Goal: Task Accomplishment & Management: Manage account settings

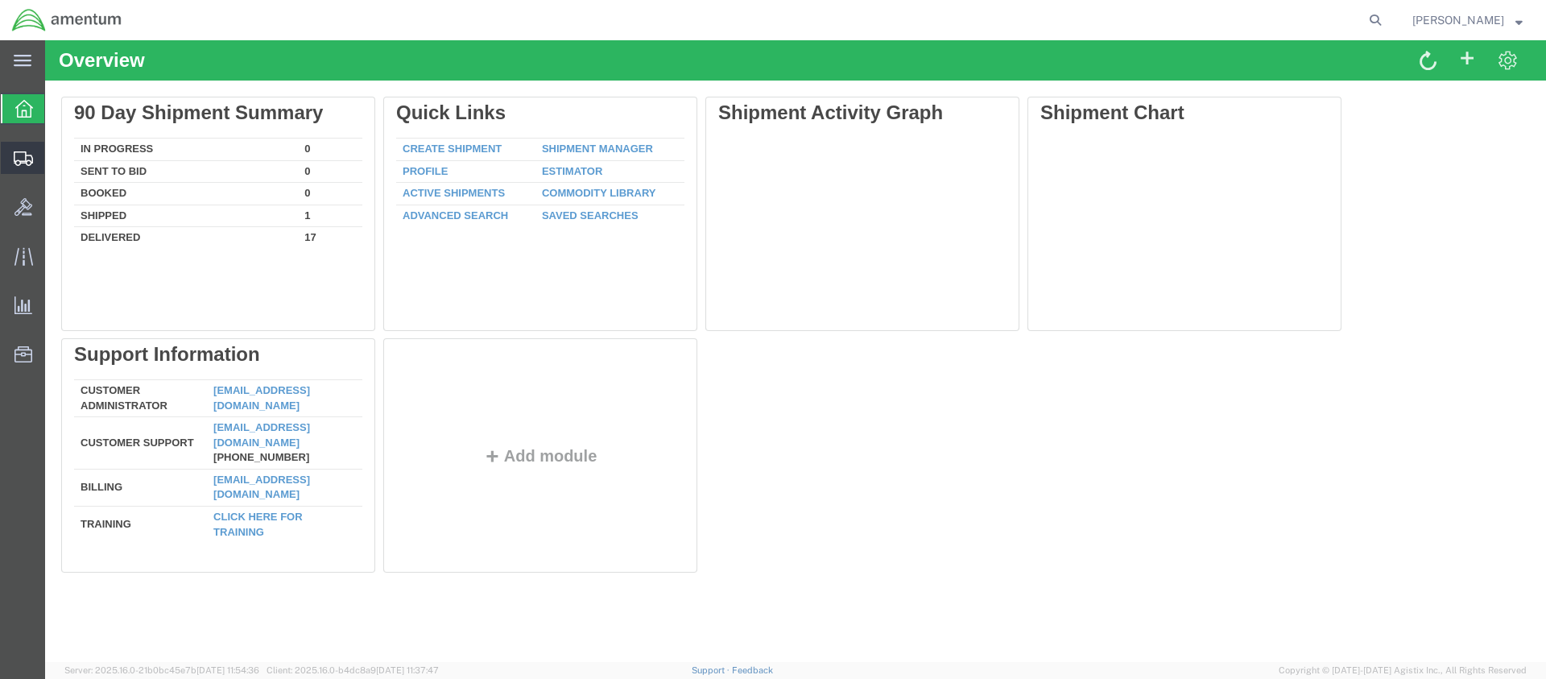
click at [56, 159] on span "Shipments" at bounding box center [49, 158] width 11 height 32
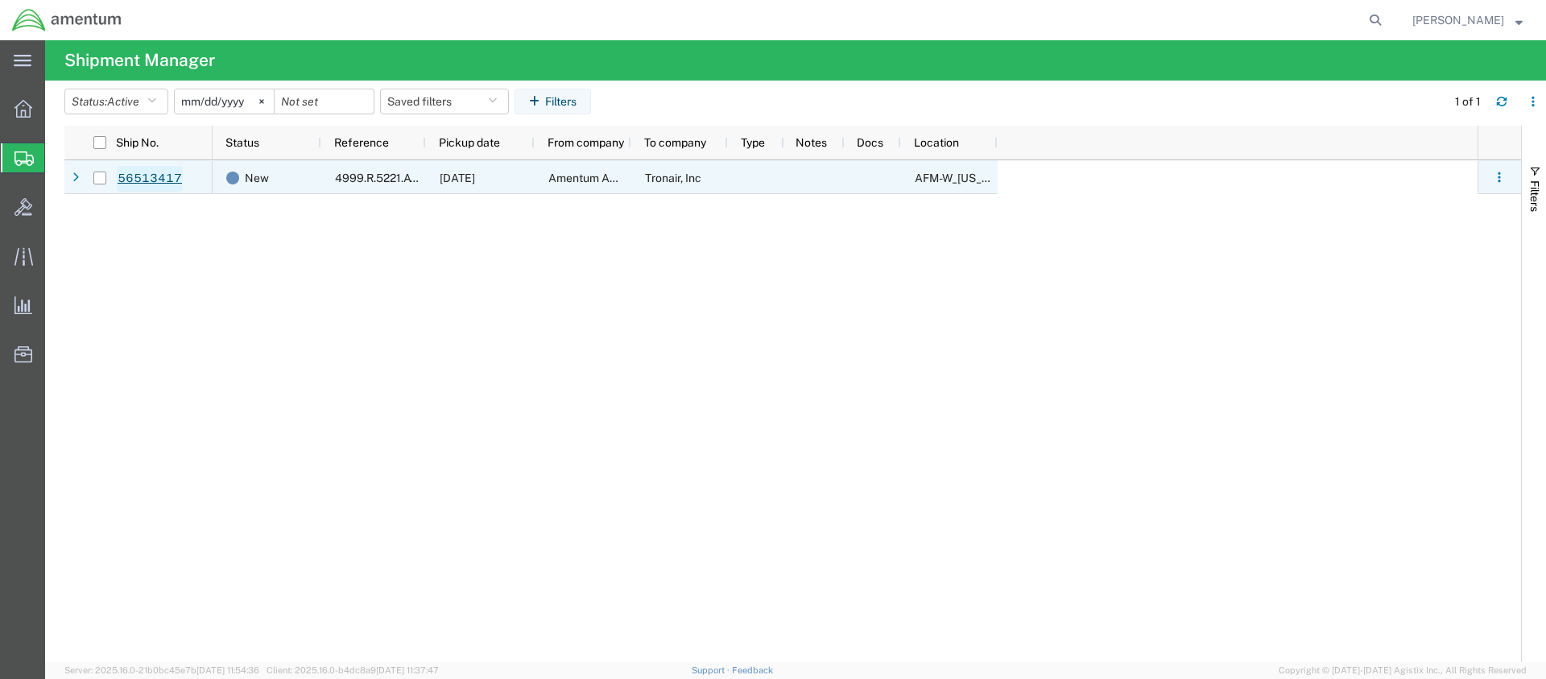
click at [132, 173] on link "56513417" at bounding box center [150, 179] width 66 height 26
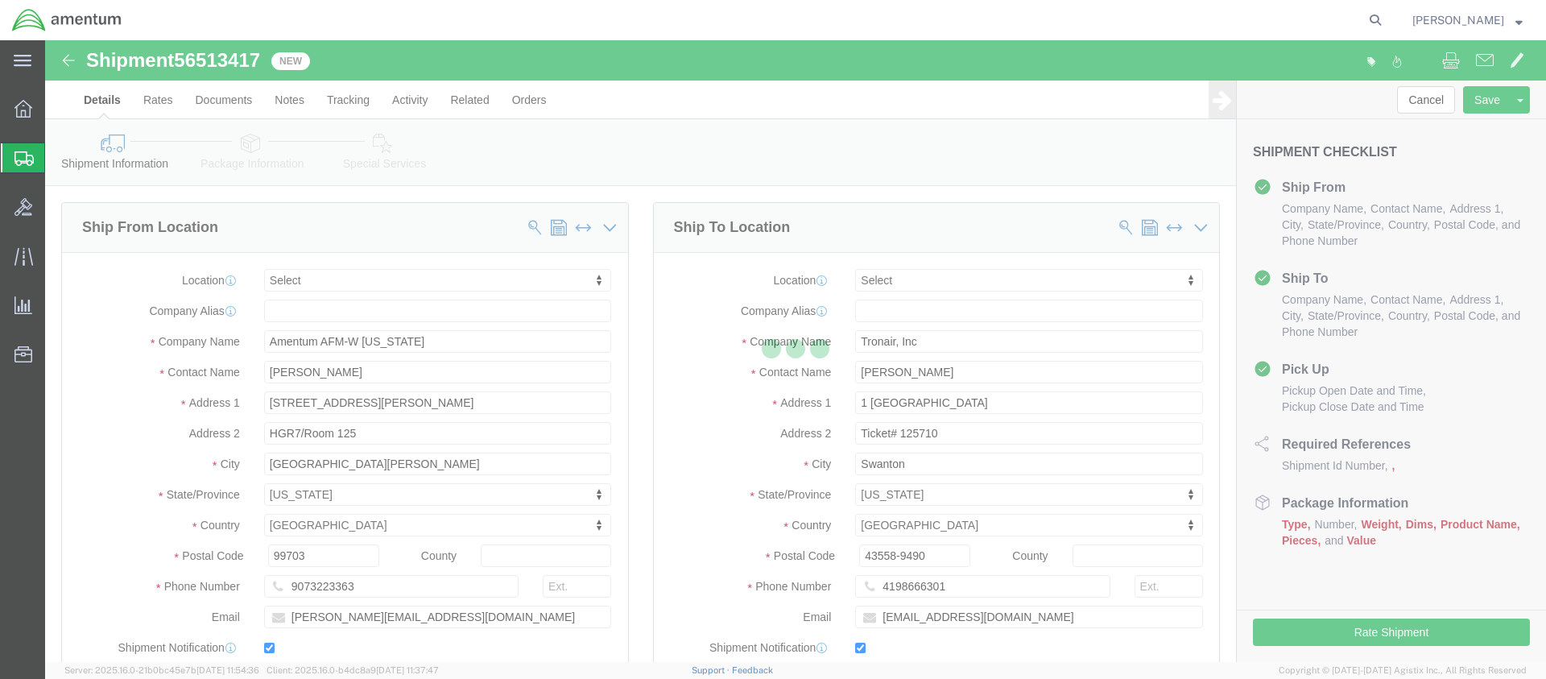
select select
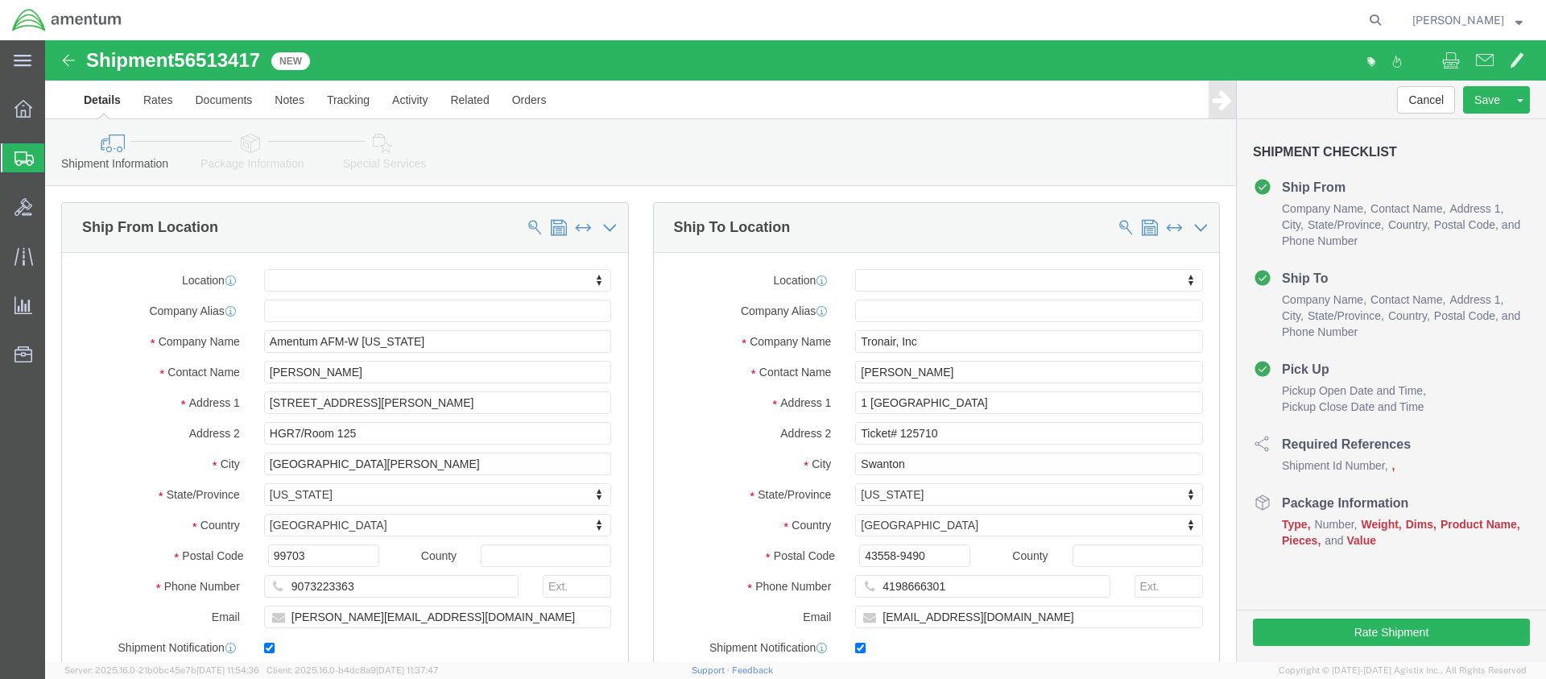
click link "Package Information"
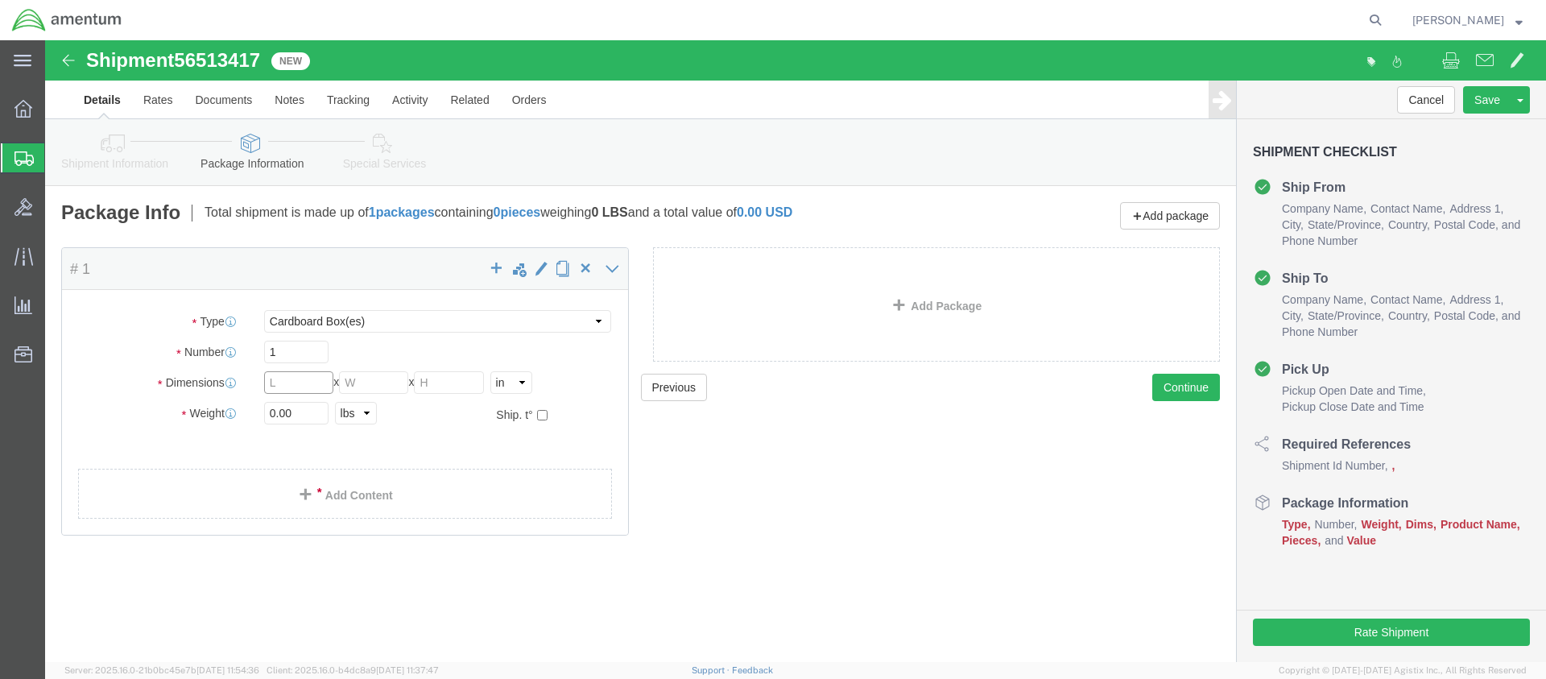
click input "text"
type input "10"
click input "text"
type input "6"
click input "text"
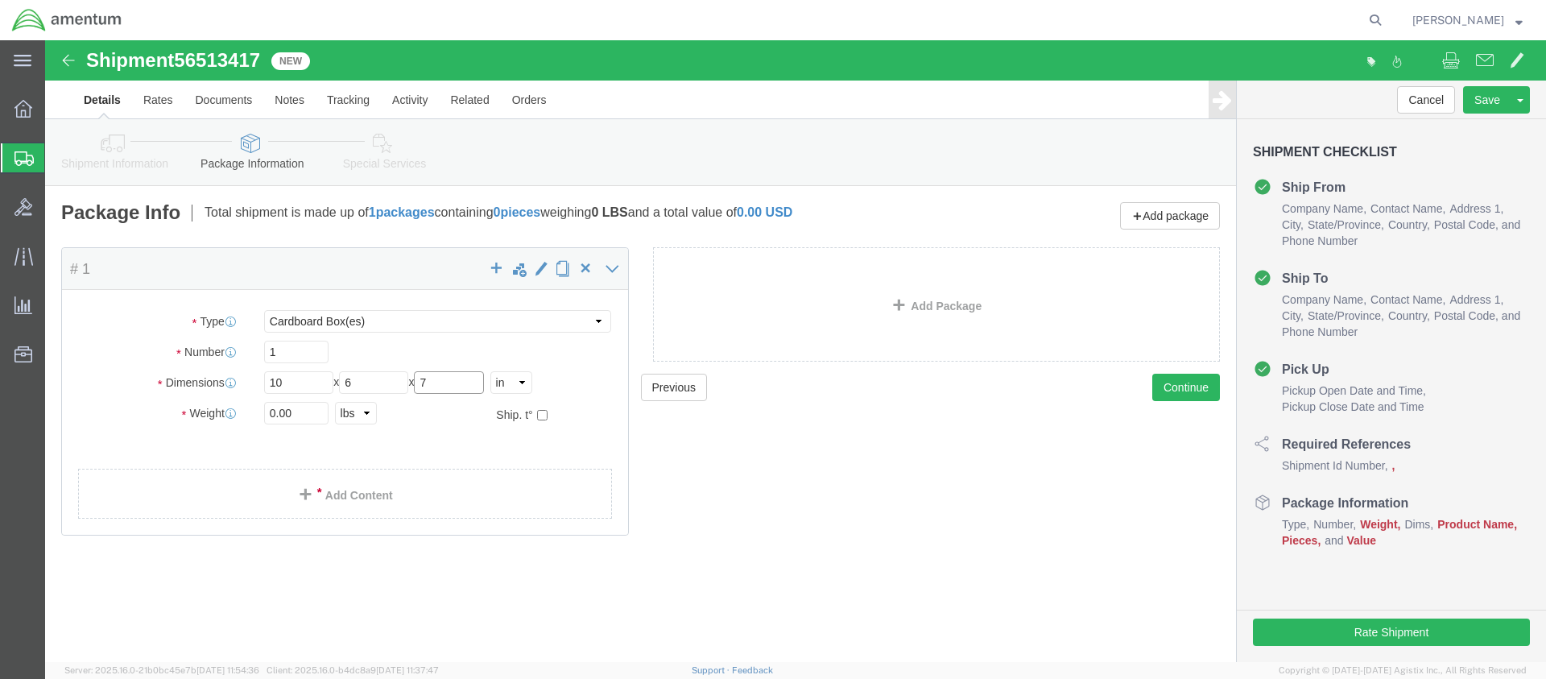
type input "7"
click input "0.00"
type input "7.00"
click link "Add Content"
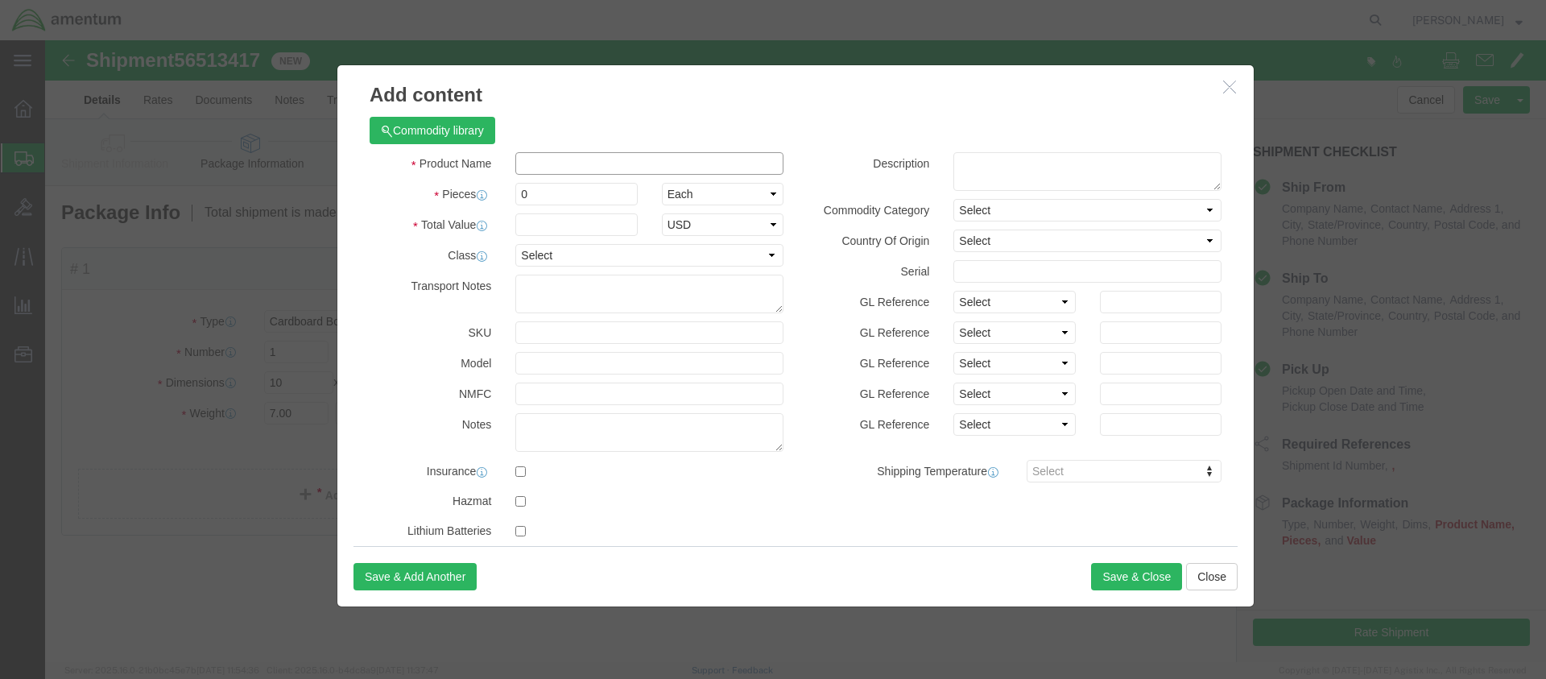
click input "text"
type input "LOAD CELL, CABLE, DIGITAL READOUT AND CHARGER"
drag, startPoint x: 508, startPoint y: 153, endPoint x: 453, endPoint y: 153, distance: 55.6
click div "Pieces 0 Select Bag Barrels 100Board Feet Bottle Box Blister Pack Carats Can Ca…"
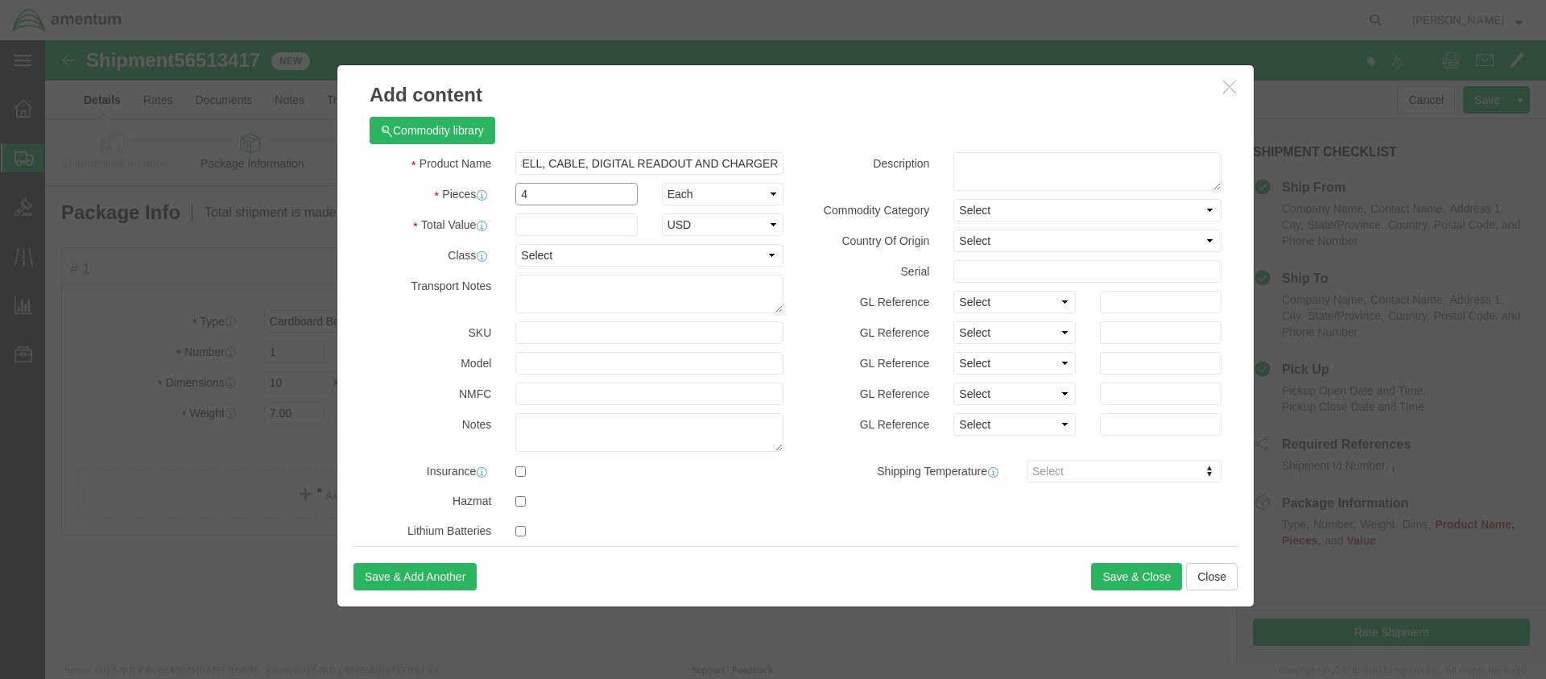
type input "4"
click input "text"
type input "2500.00"
select select "50"
click textarea
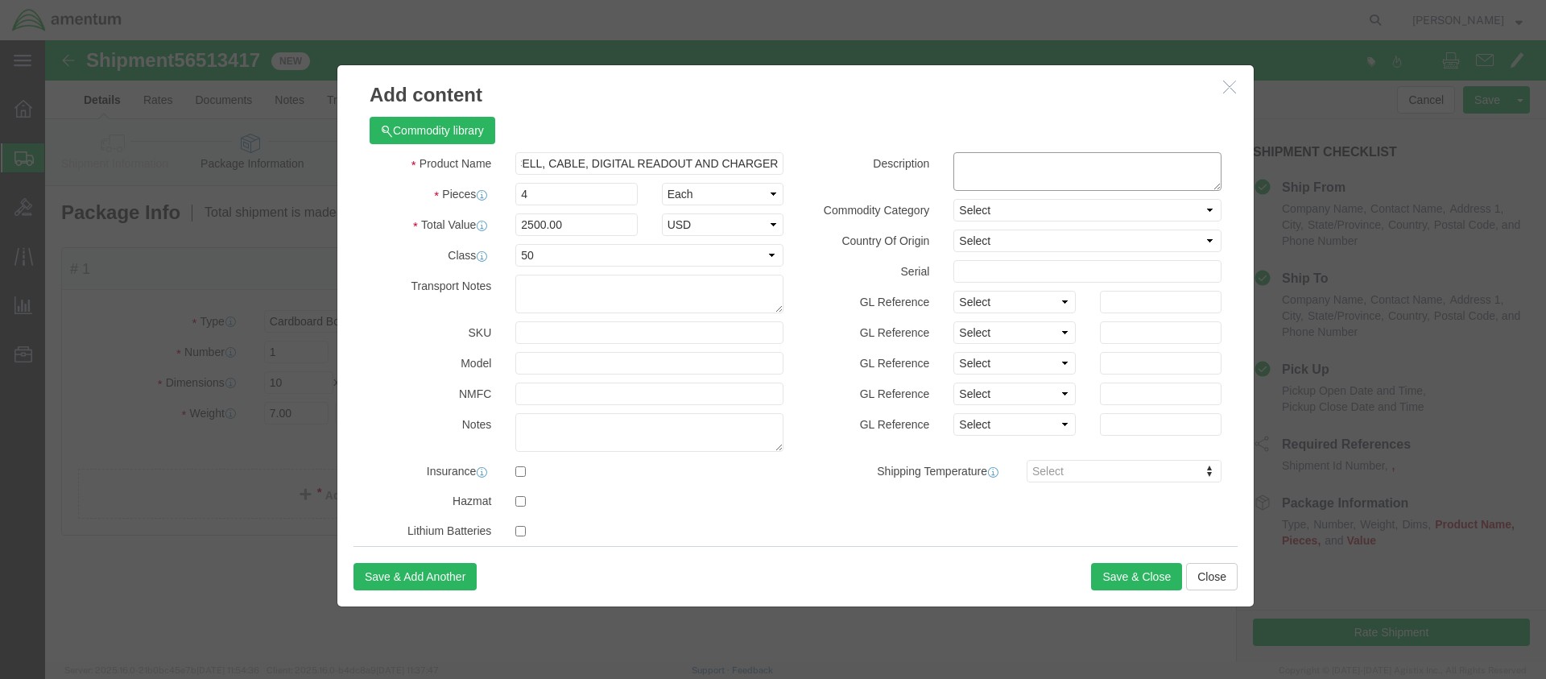
scroll to position [0, 0]
type textarea "l"
type textarea "L"
type textarea "WARRANTY RETURN TICKET# 125710"
select select "US"
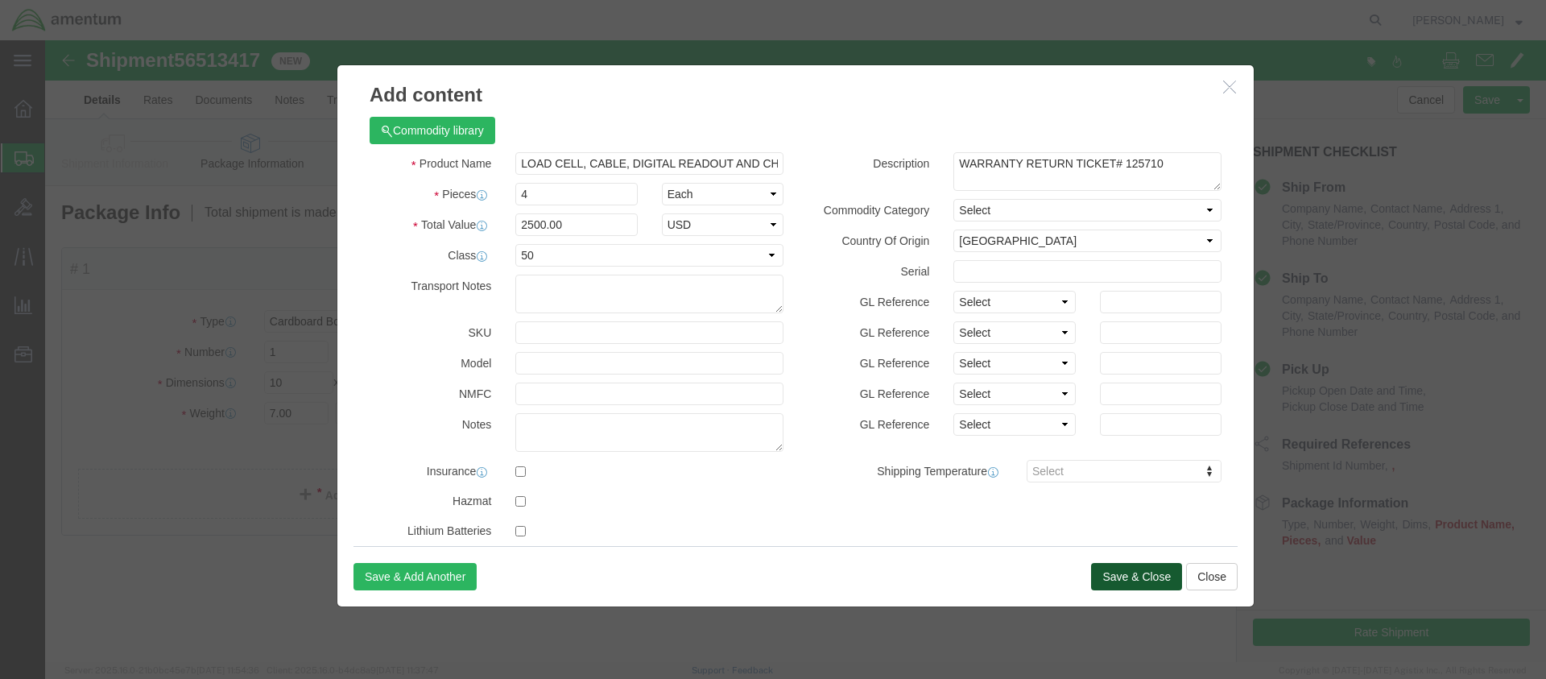
click button "Save & Close"
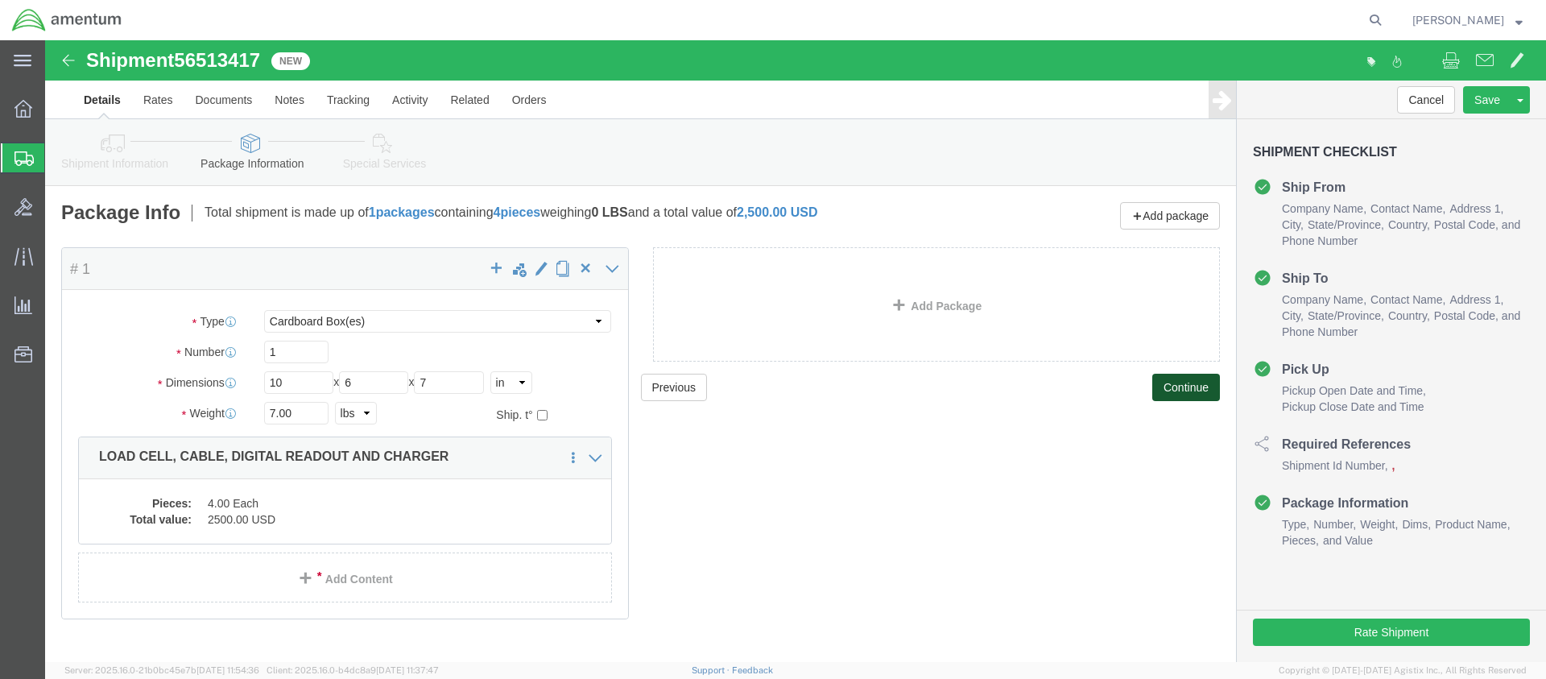
click button "Continue"
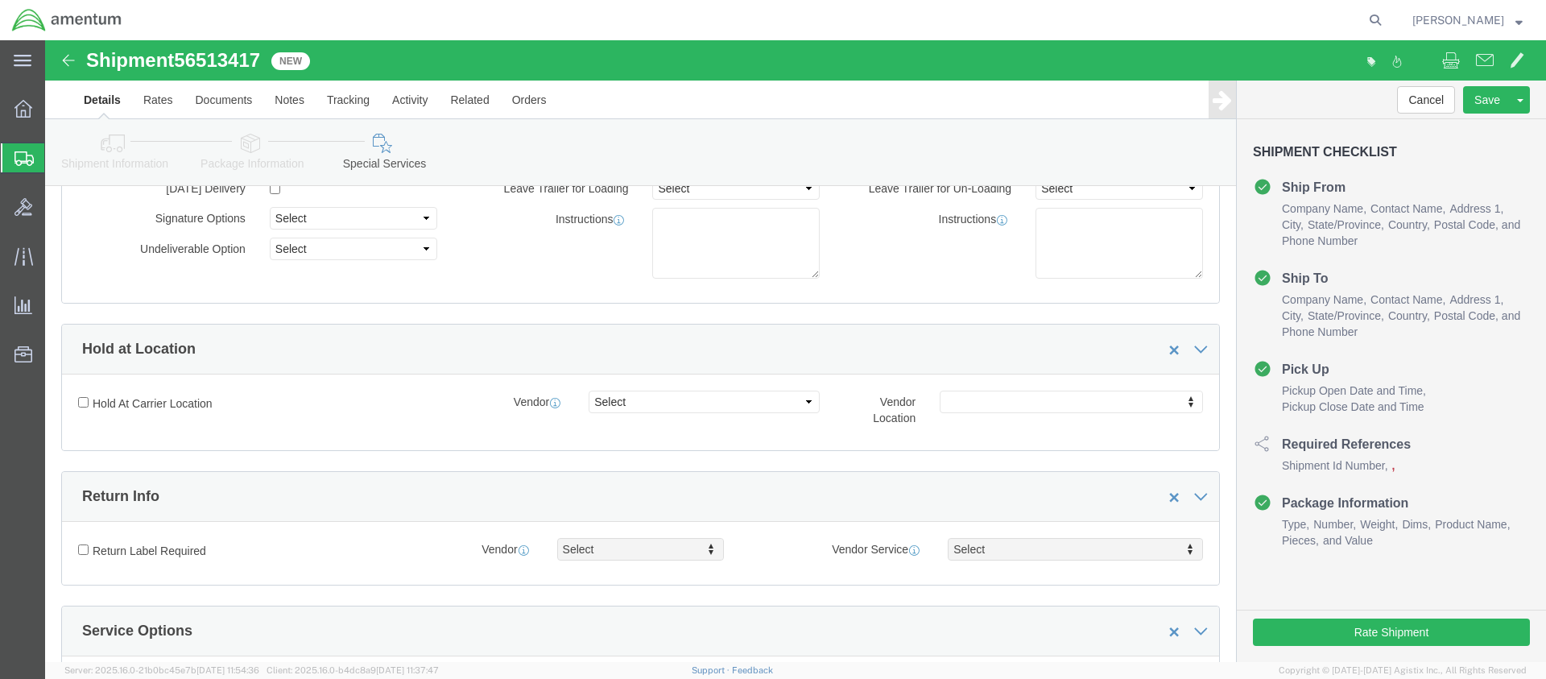
scroll to position [725, 0]
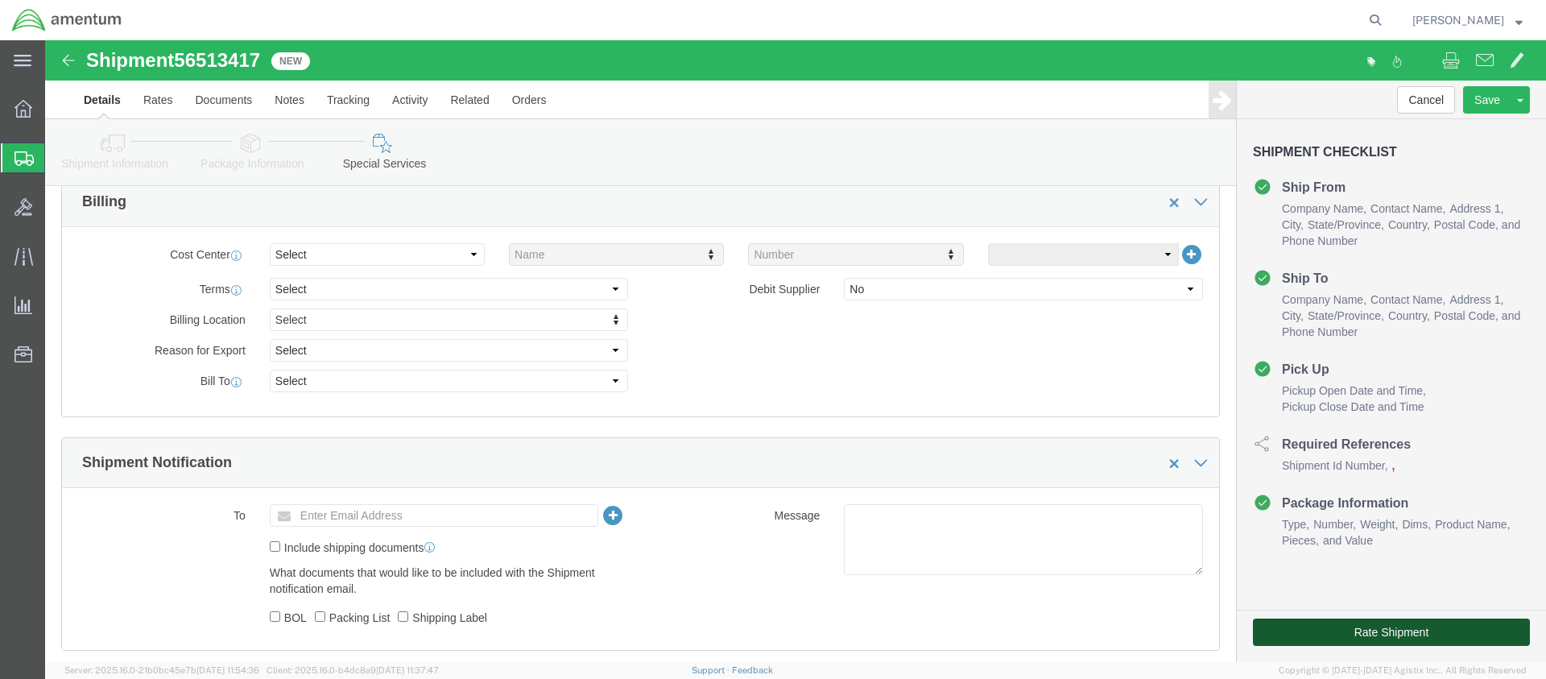
click button "Rate Shipment"
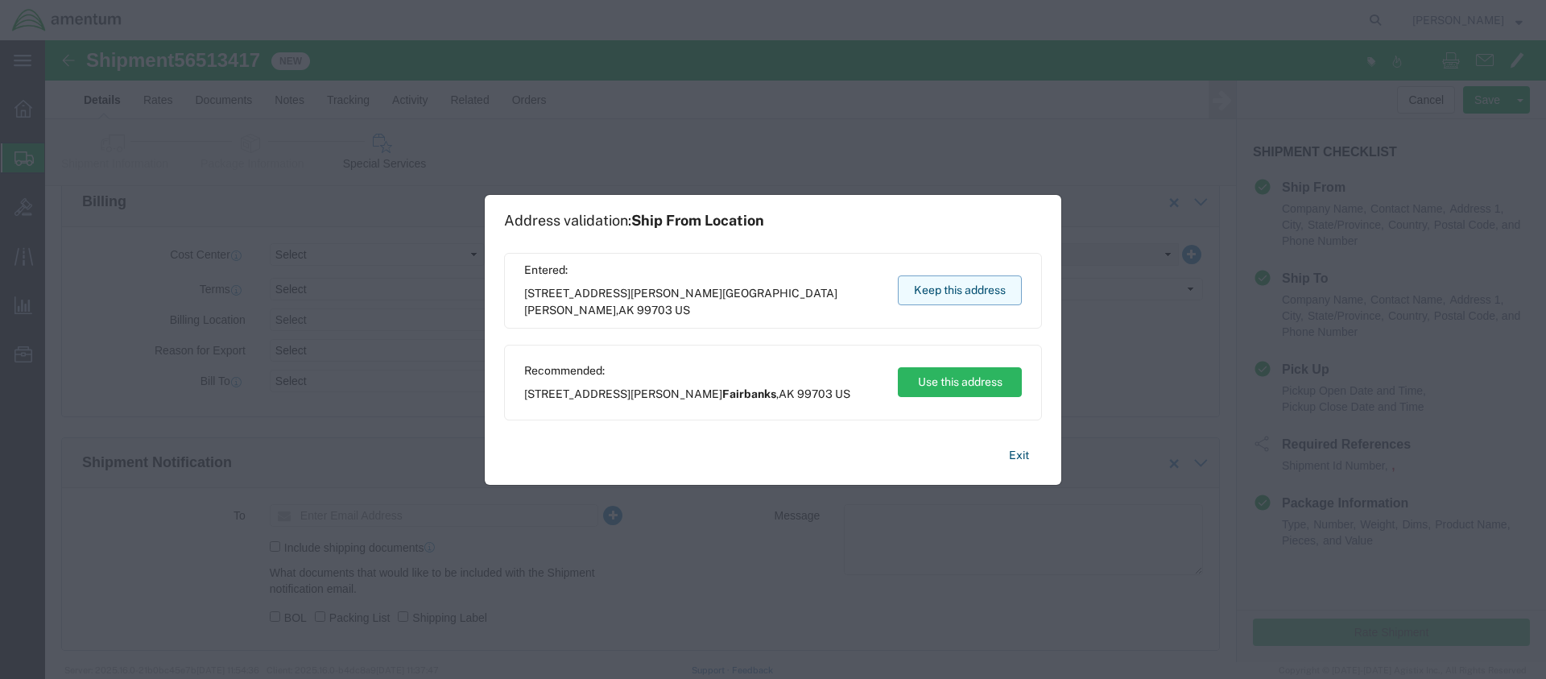
click at [972, 290] on button "Keep this address" at bounding box center [960, 290] width 124 height 30
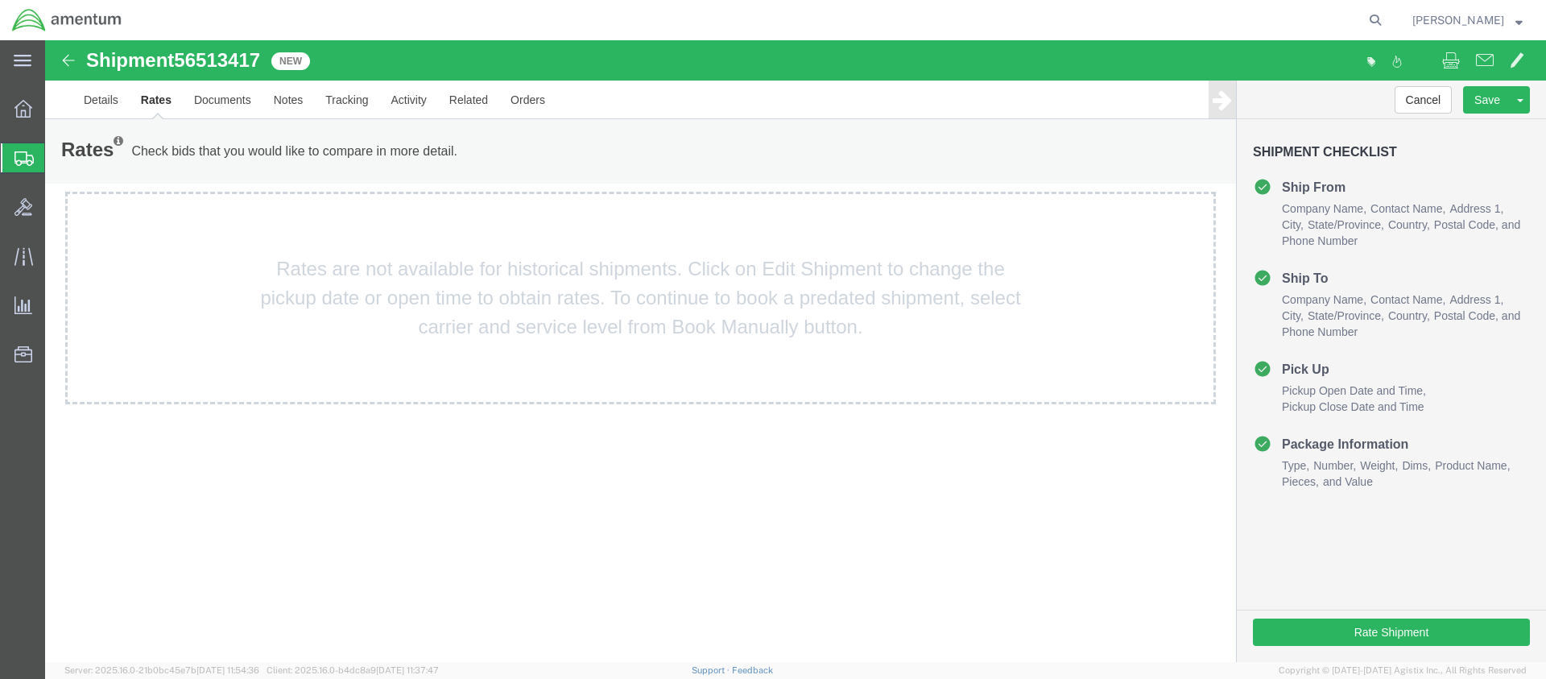
scroll to position [0, 0]
click at [623, 283] on div "Rates are not available for historical shipments. Click on Edit Shipment to cha…" at bounding box center [640, 298] width 1151 height 213
click at [110, 101] on link "Details" at bounding box center [100, 100] width 57 height 39
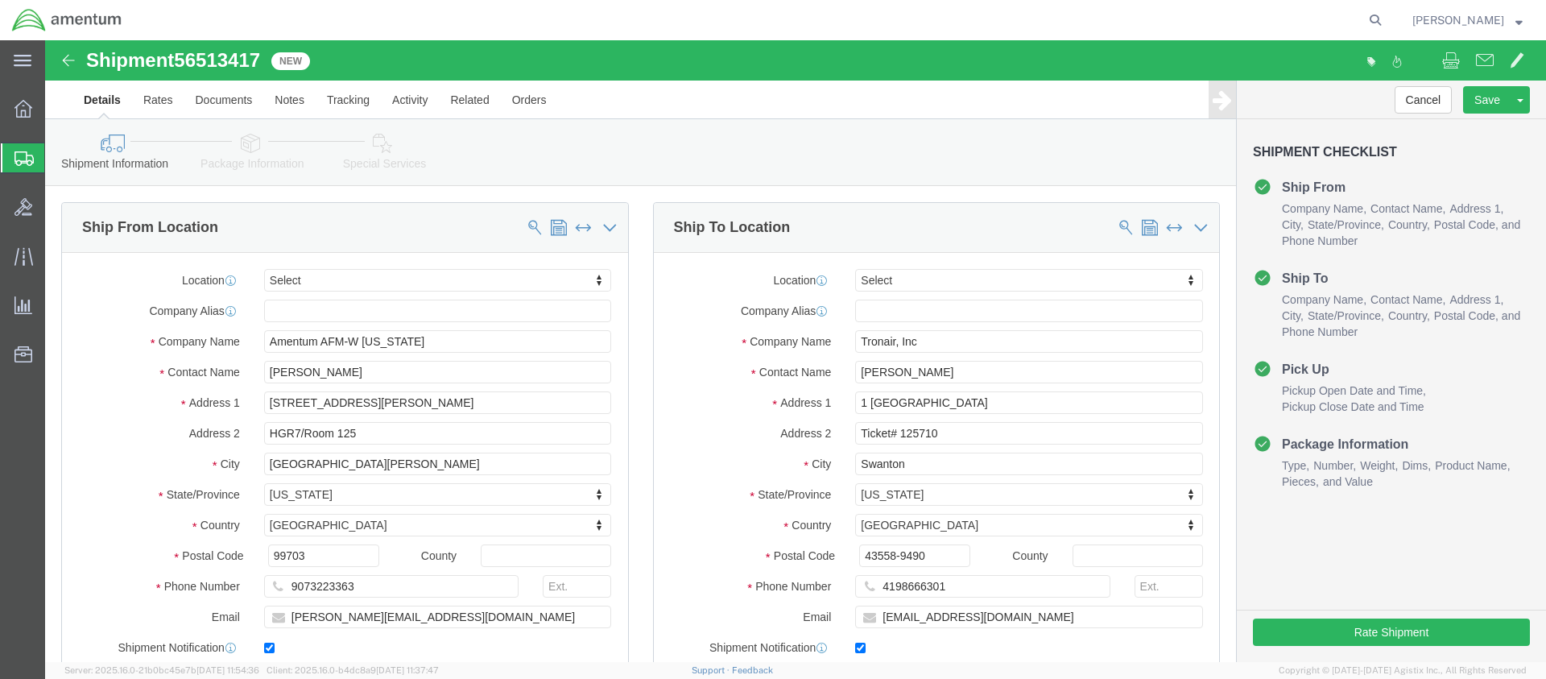
scroll to position [403, 0]
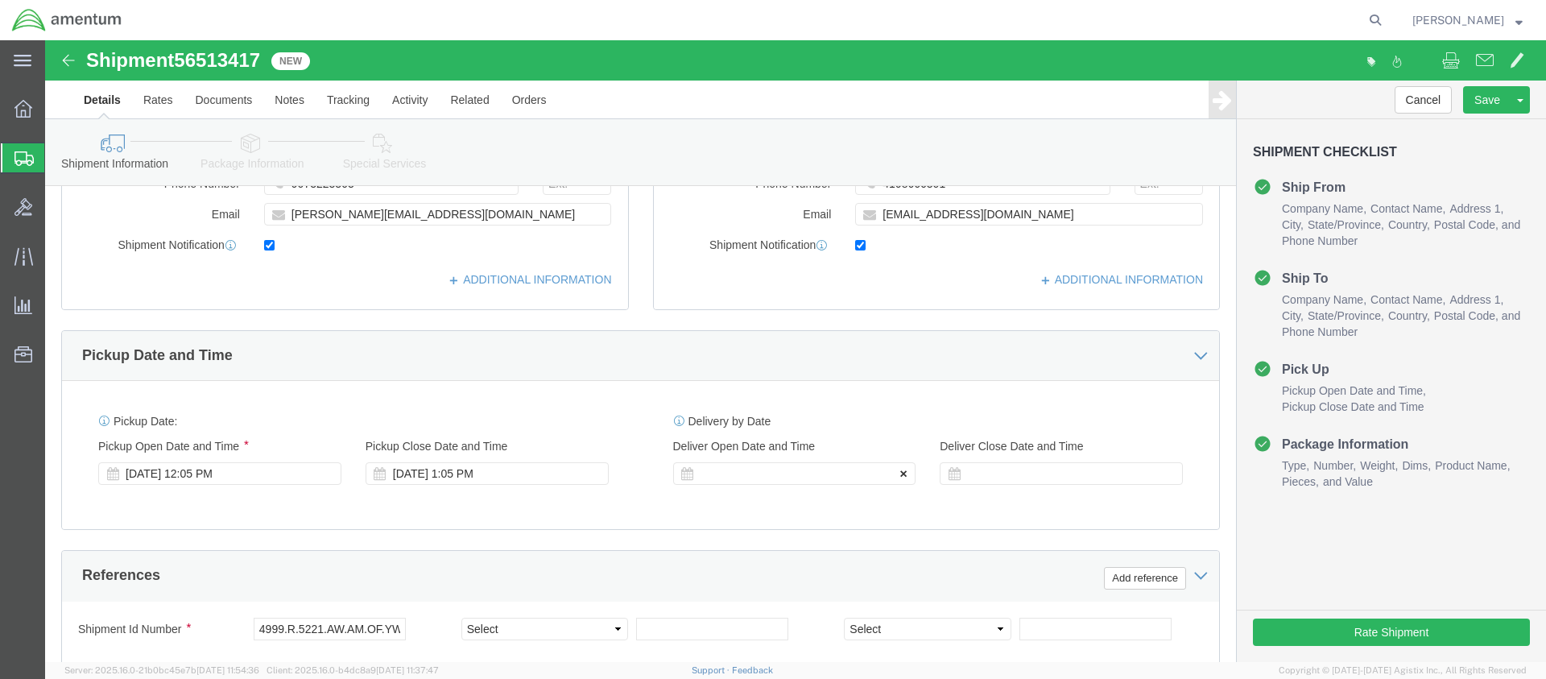
click icon
click div
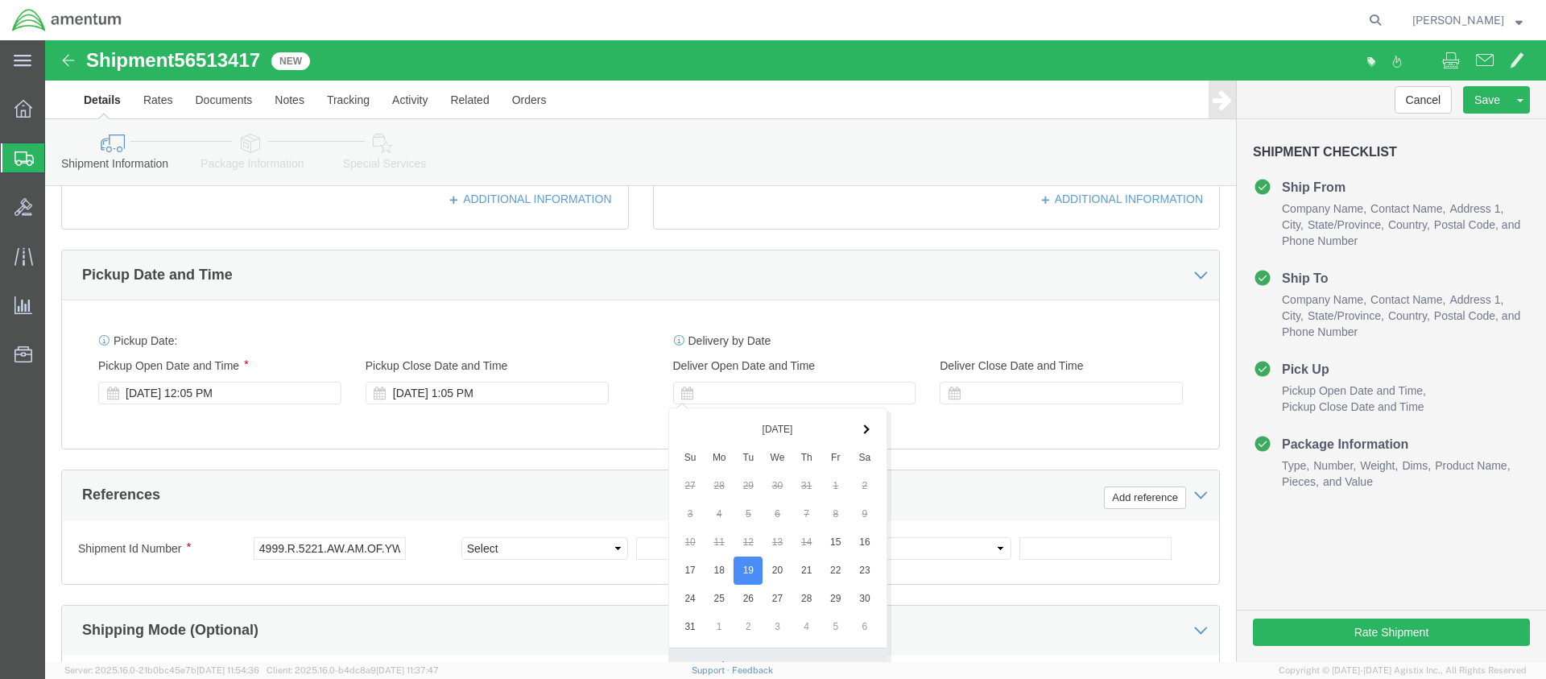
click button "Apply"
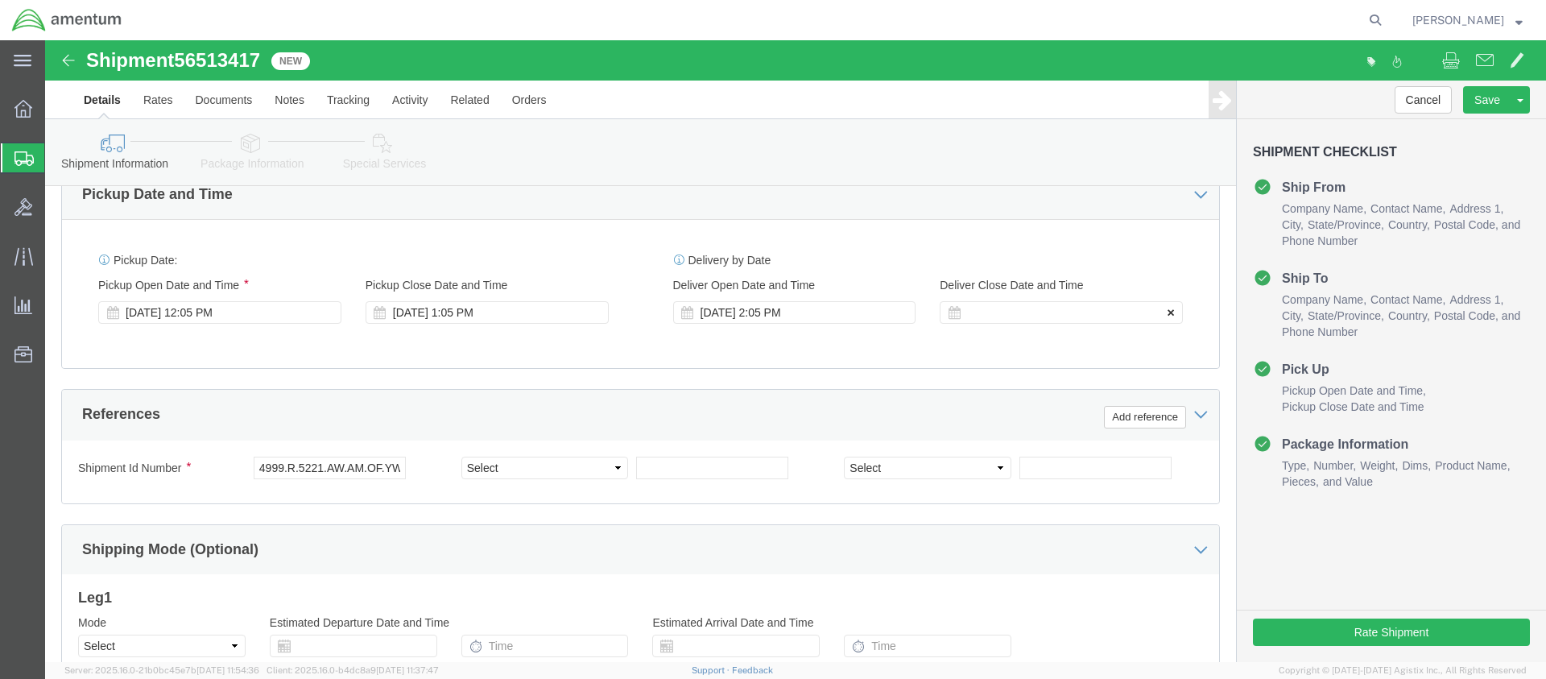
click icon
click div
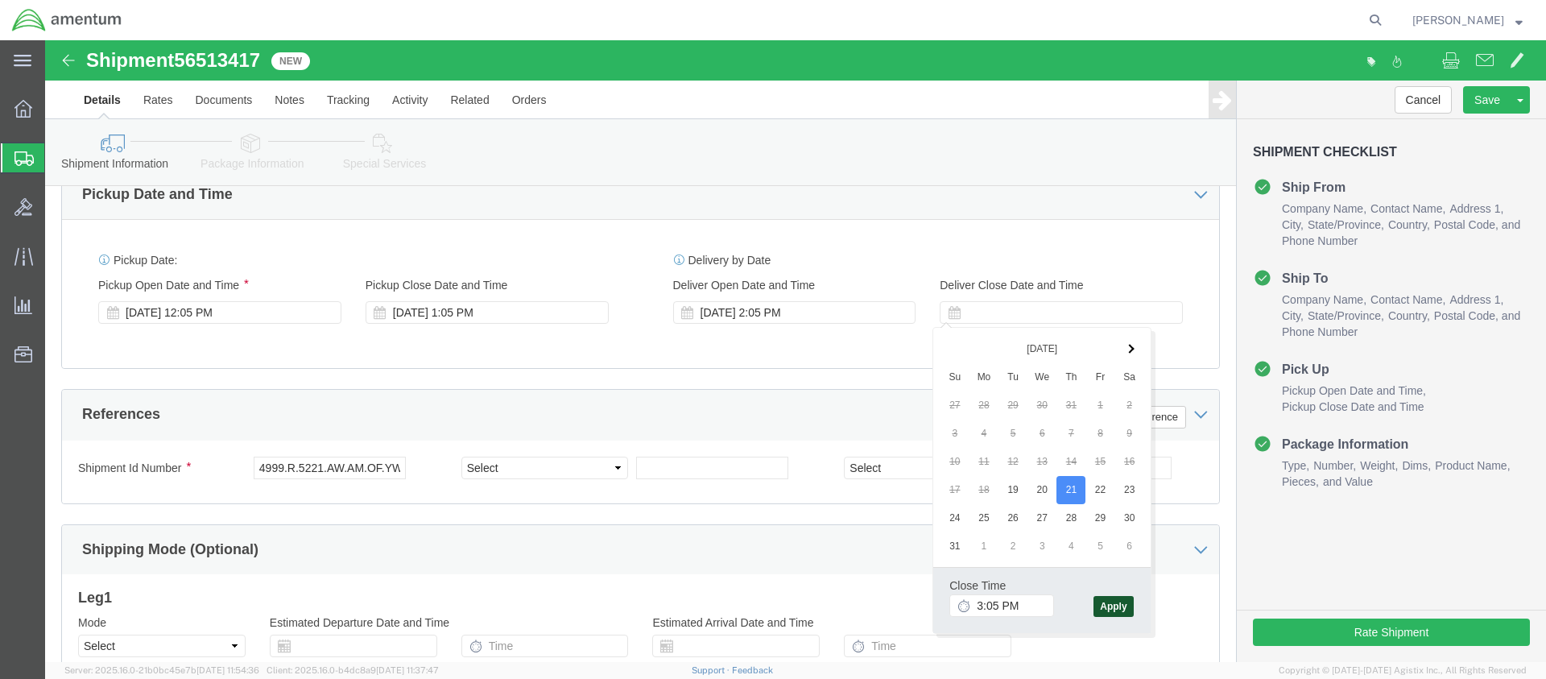
click button "Apply"
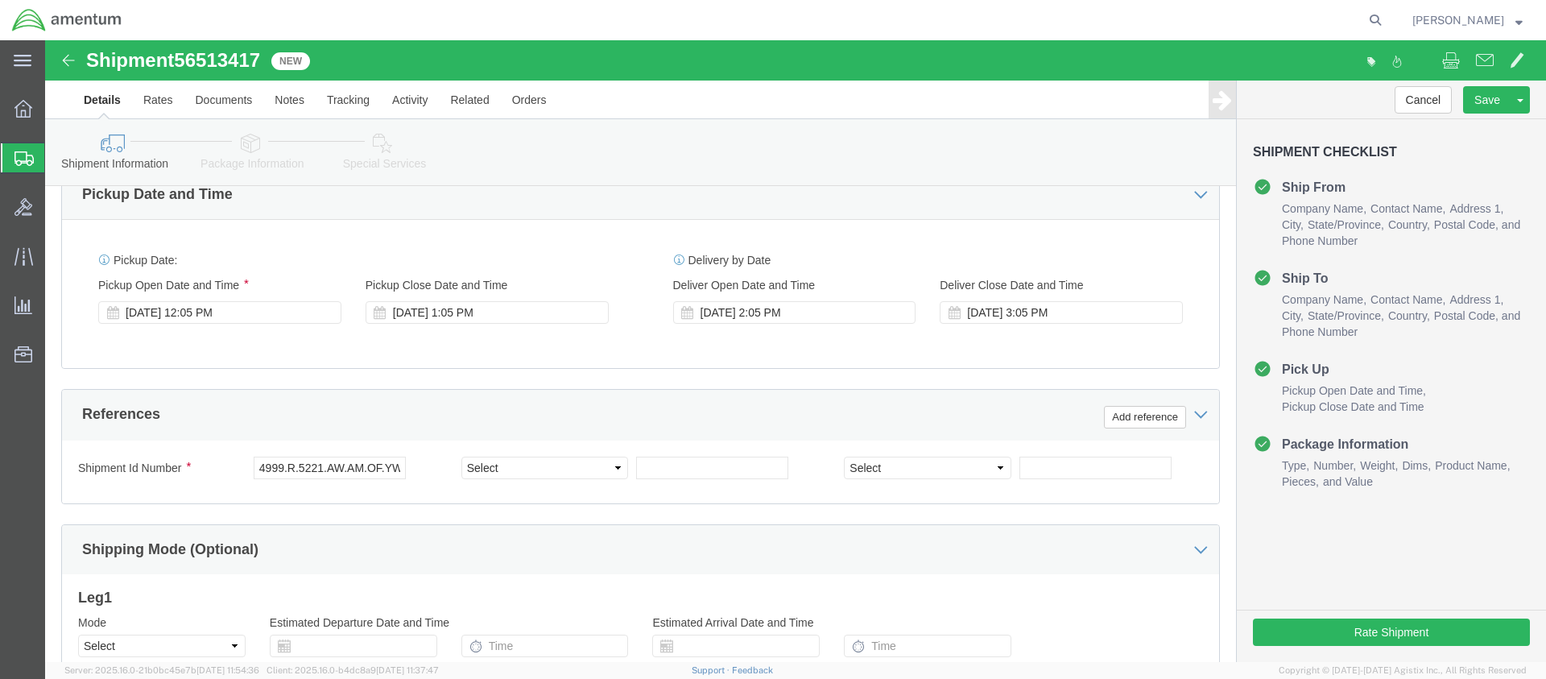
click button "Continue"
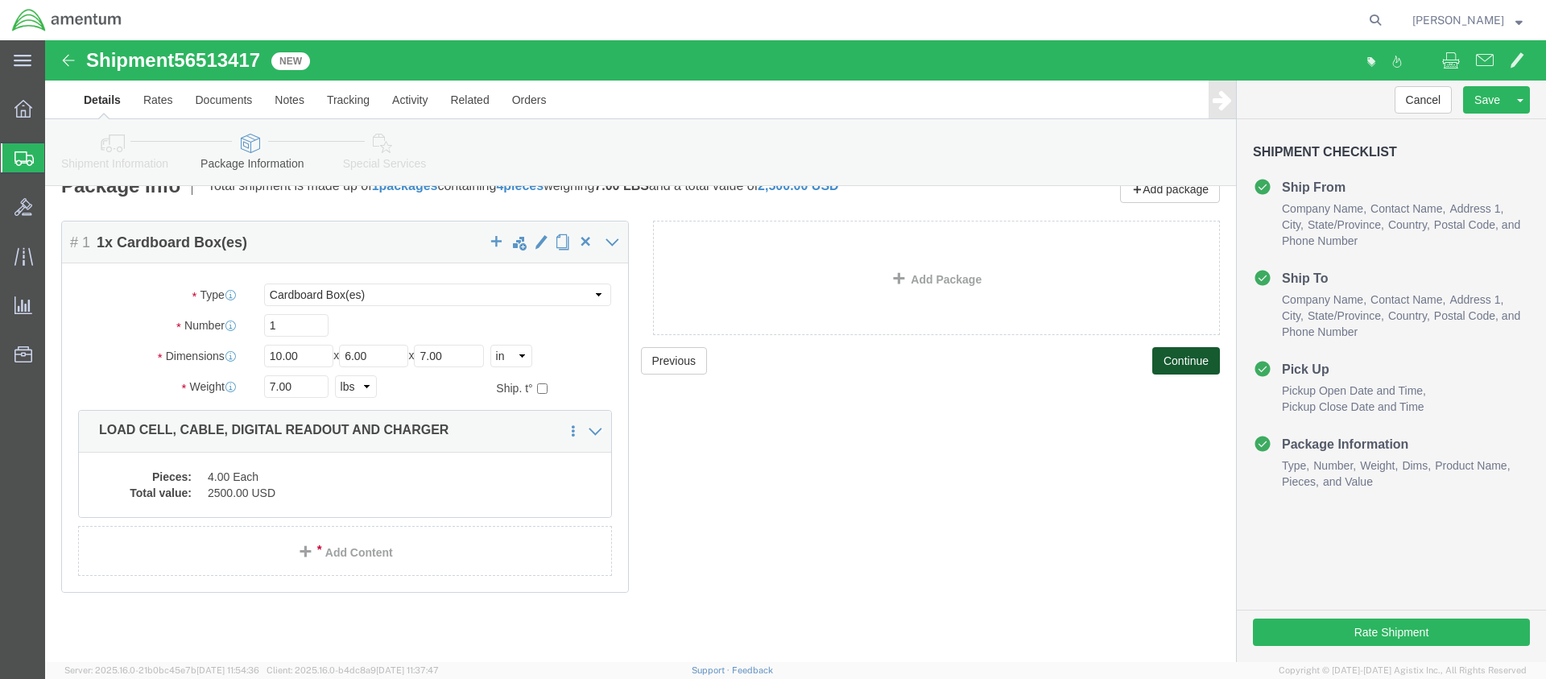
scroll to position [0, 0]
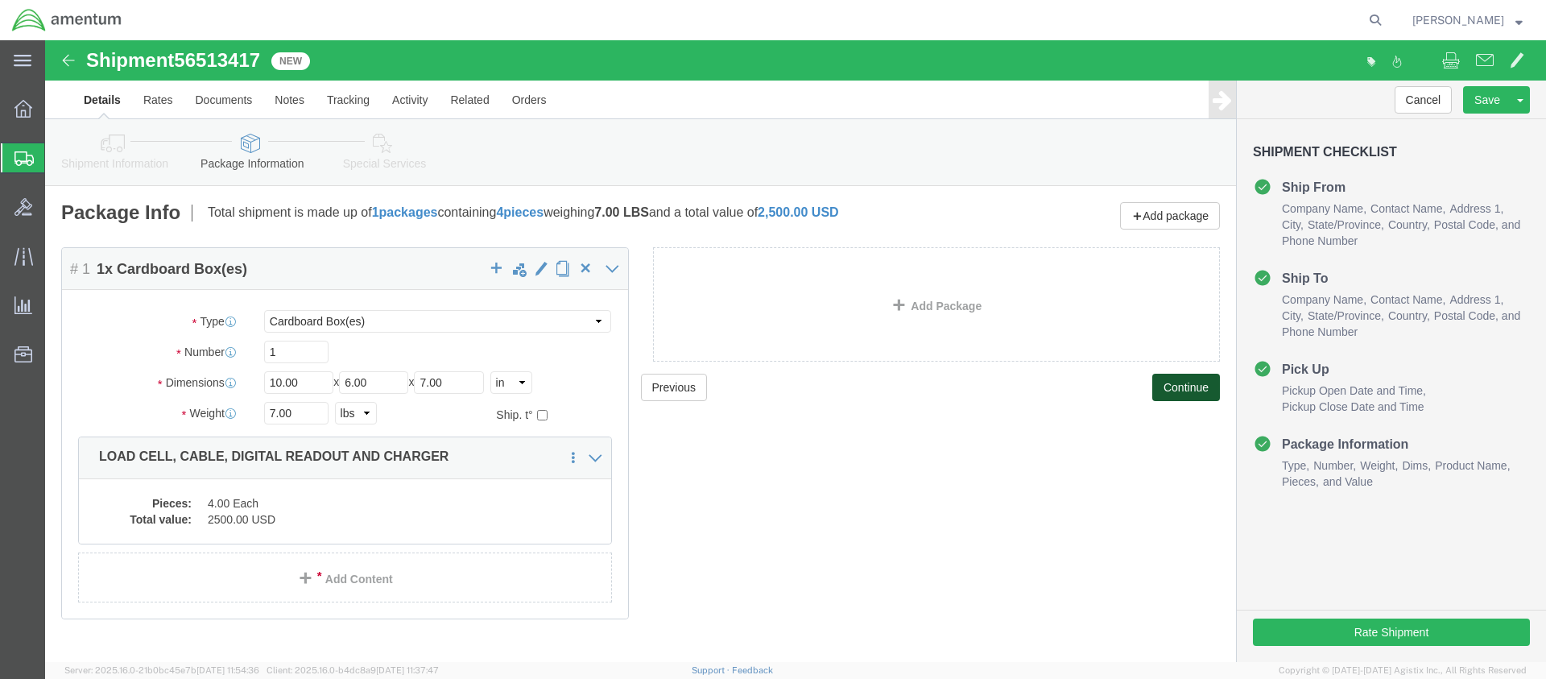
click button "Continue"
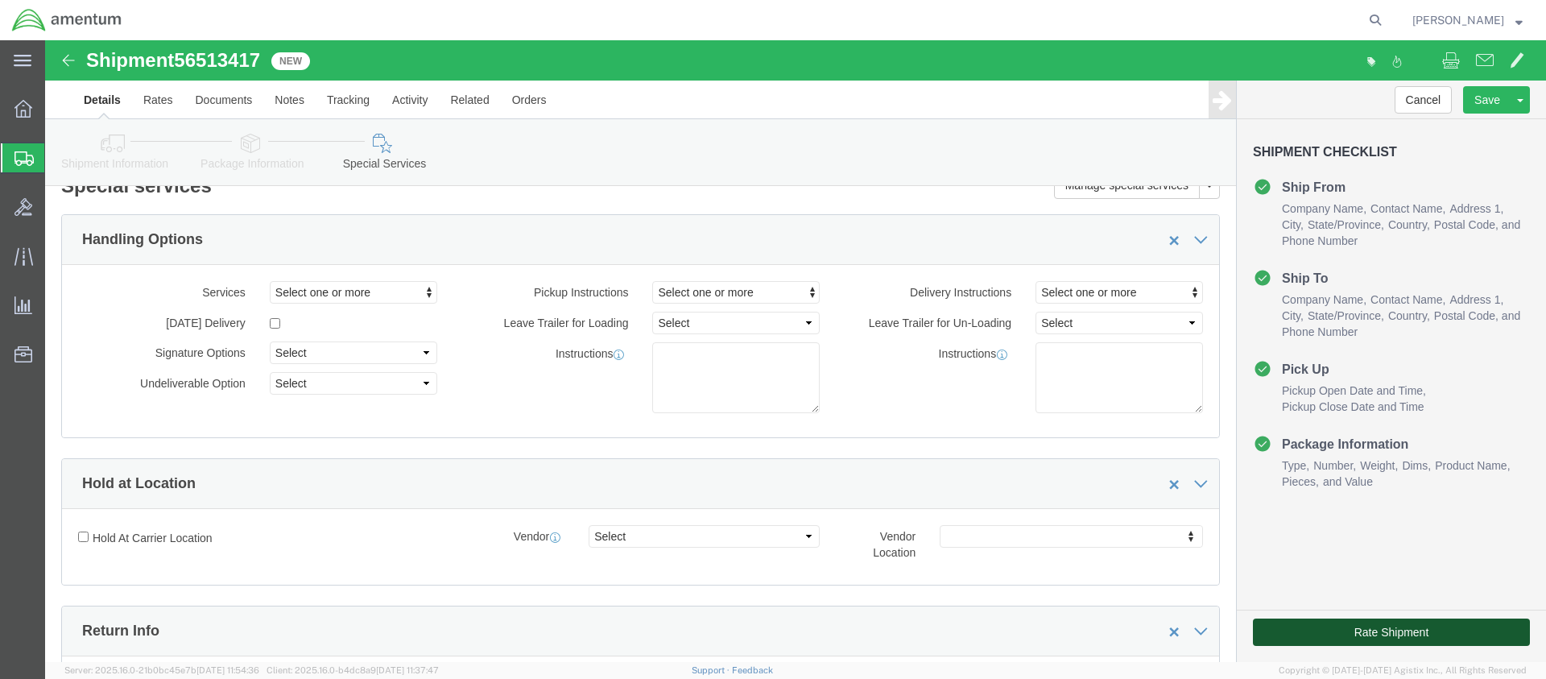
click button "Rate Shipment"
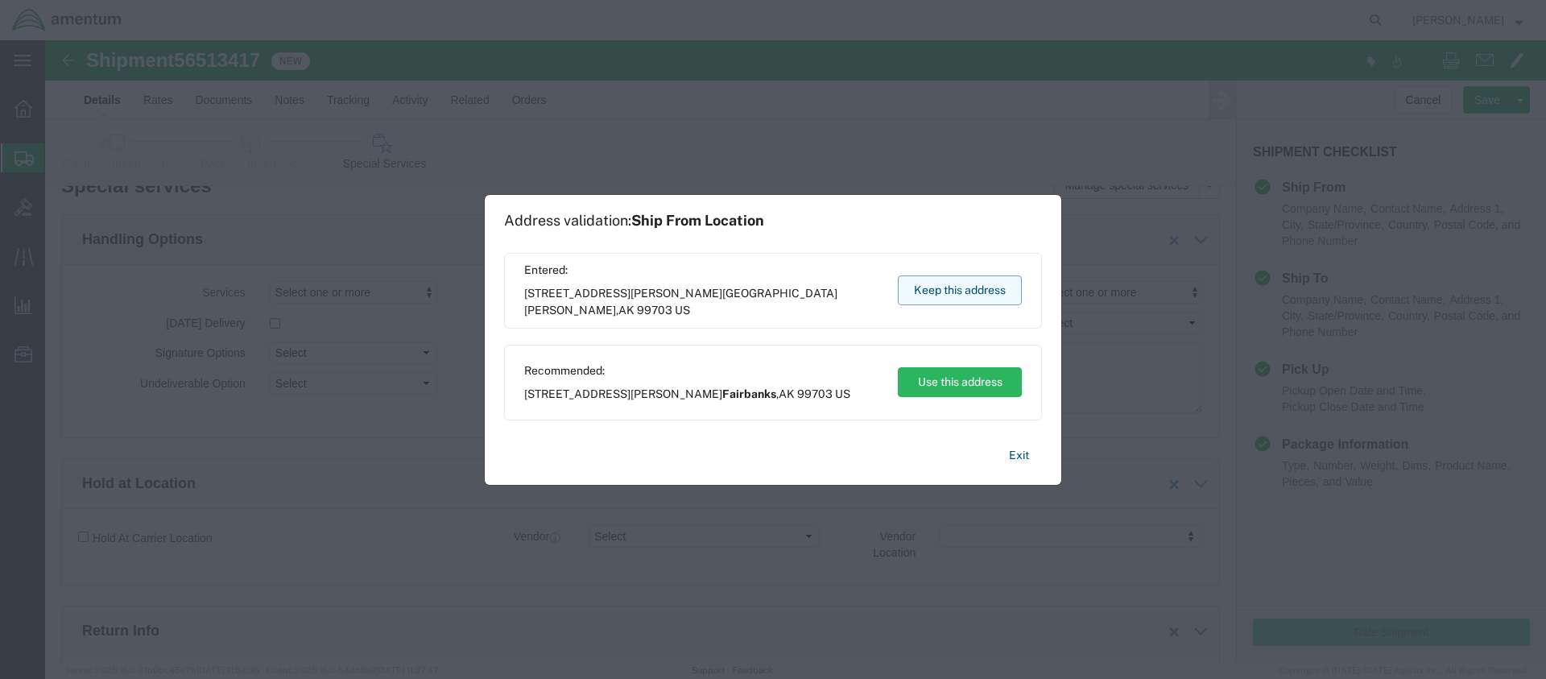
click at [953, 287] on button "Keep this address" at bounding box center [960, 290] width 124 height 30
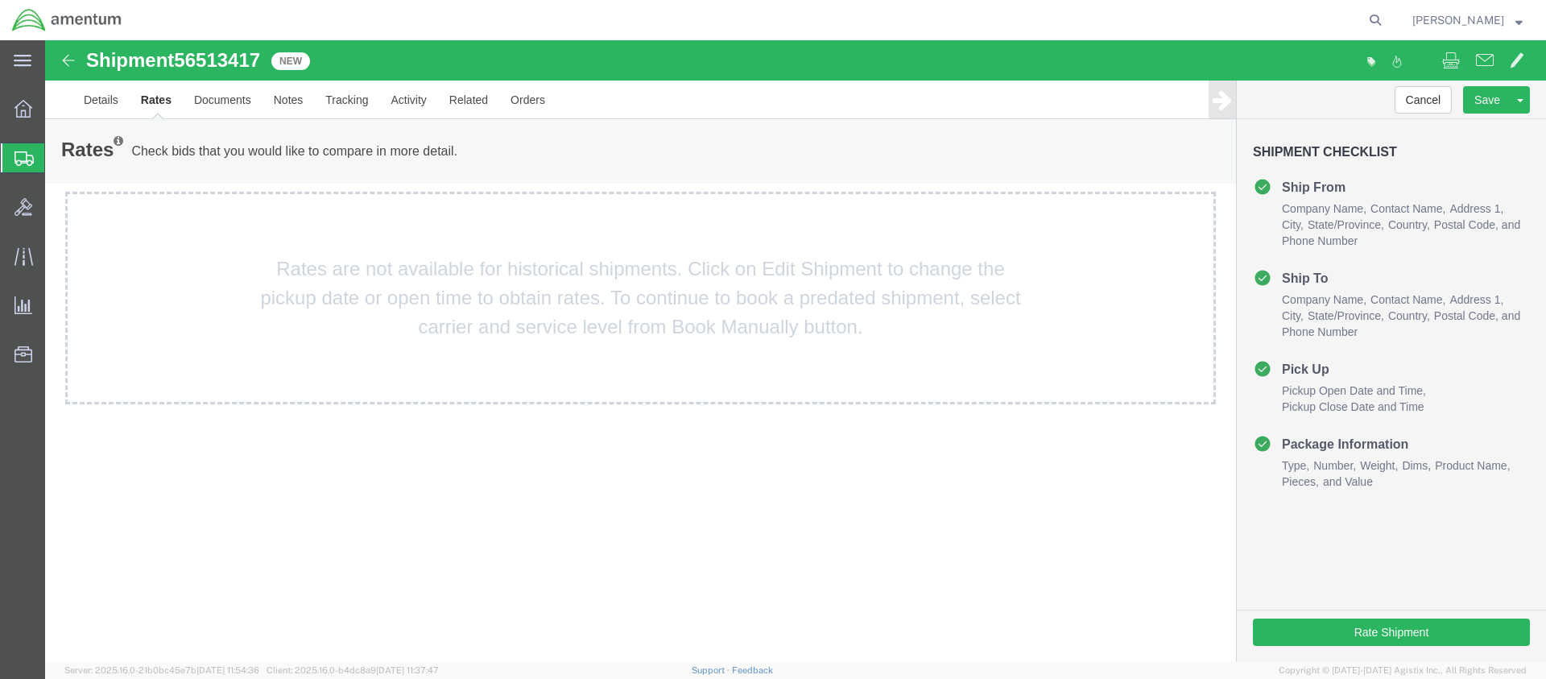
scroll to position [0, 0]
click at [103, 98] on link "Details" at bounding box center [100, 100] width 57 height 39
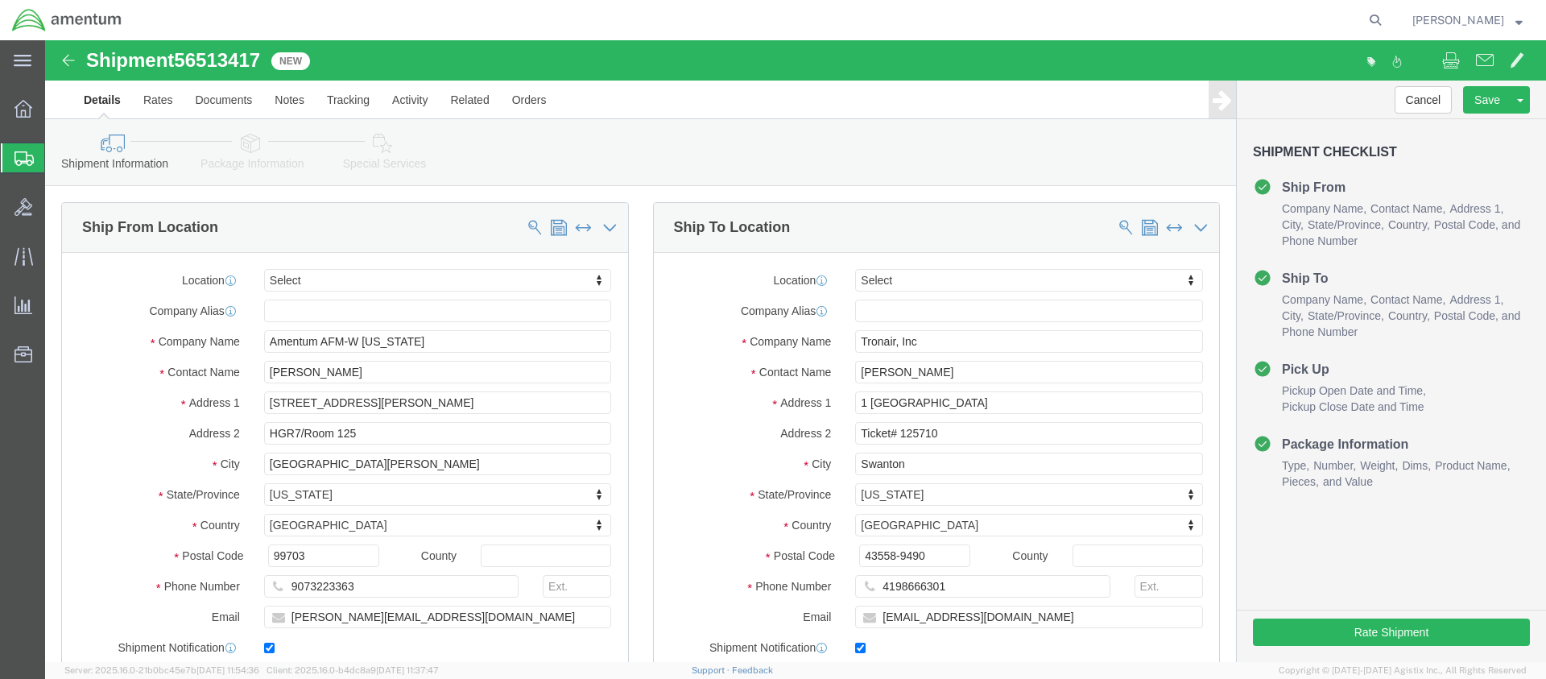
click div "[DATE] 12:05 PM"
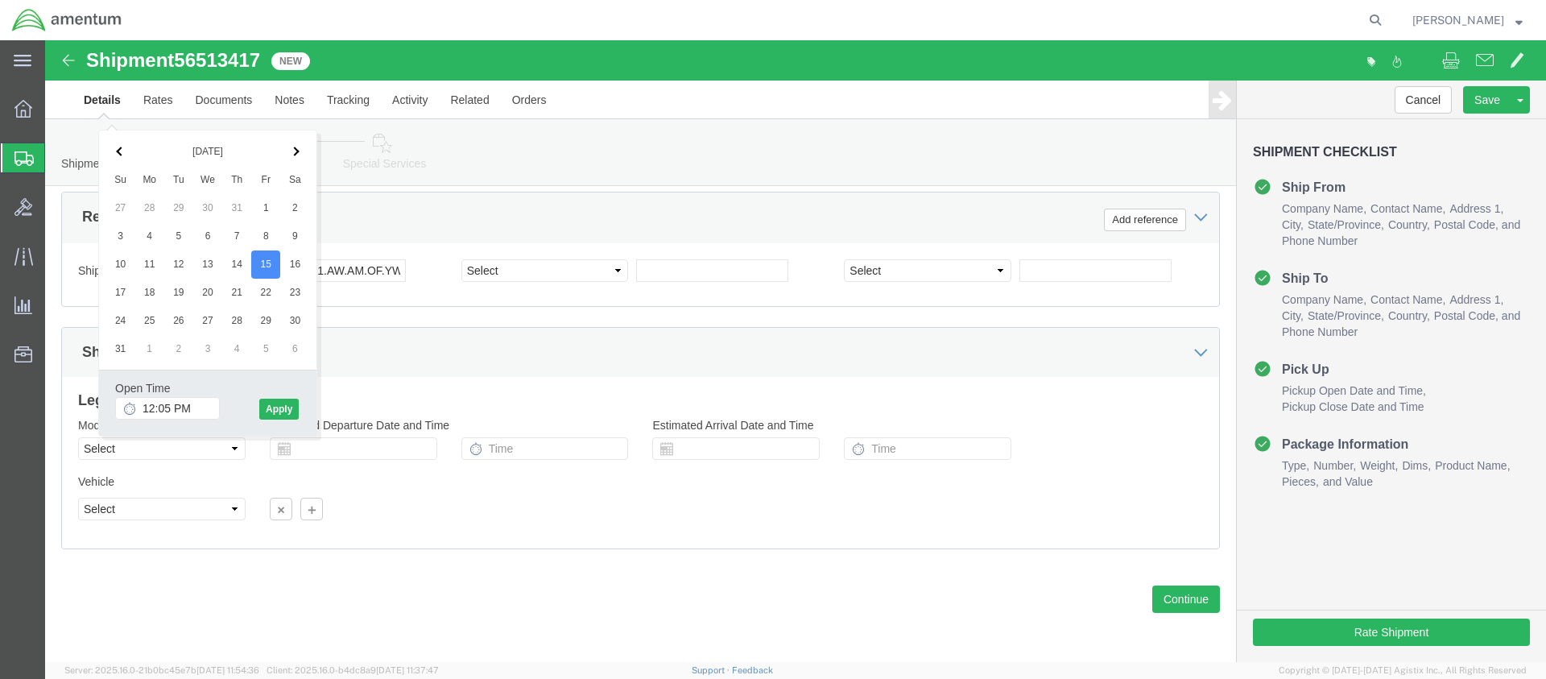
click div "[DATE] 12:05 PM"
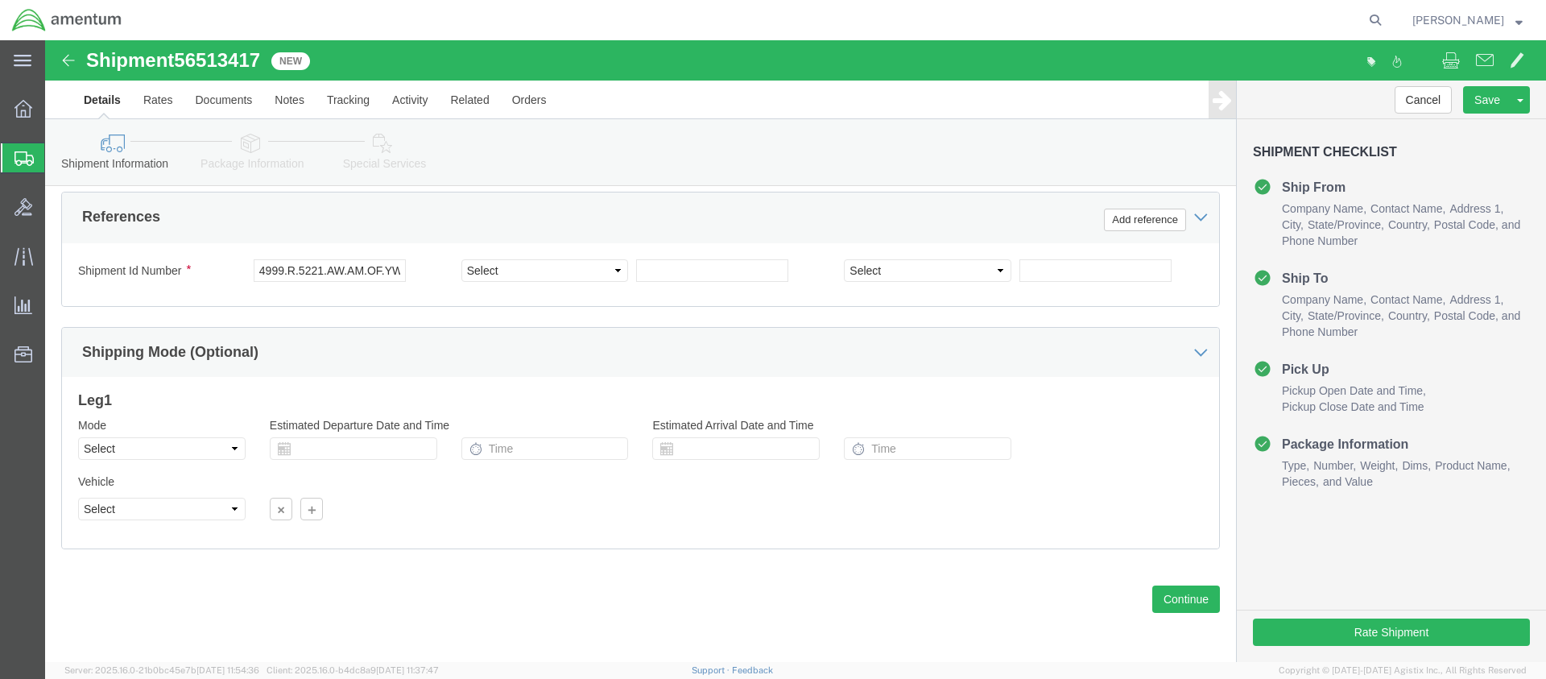
click div "[DATE] 12:05 PM"
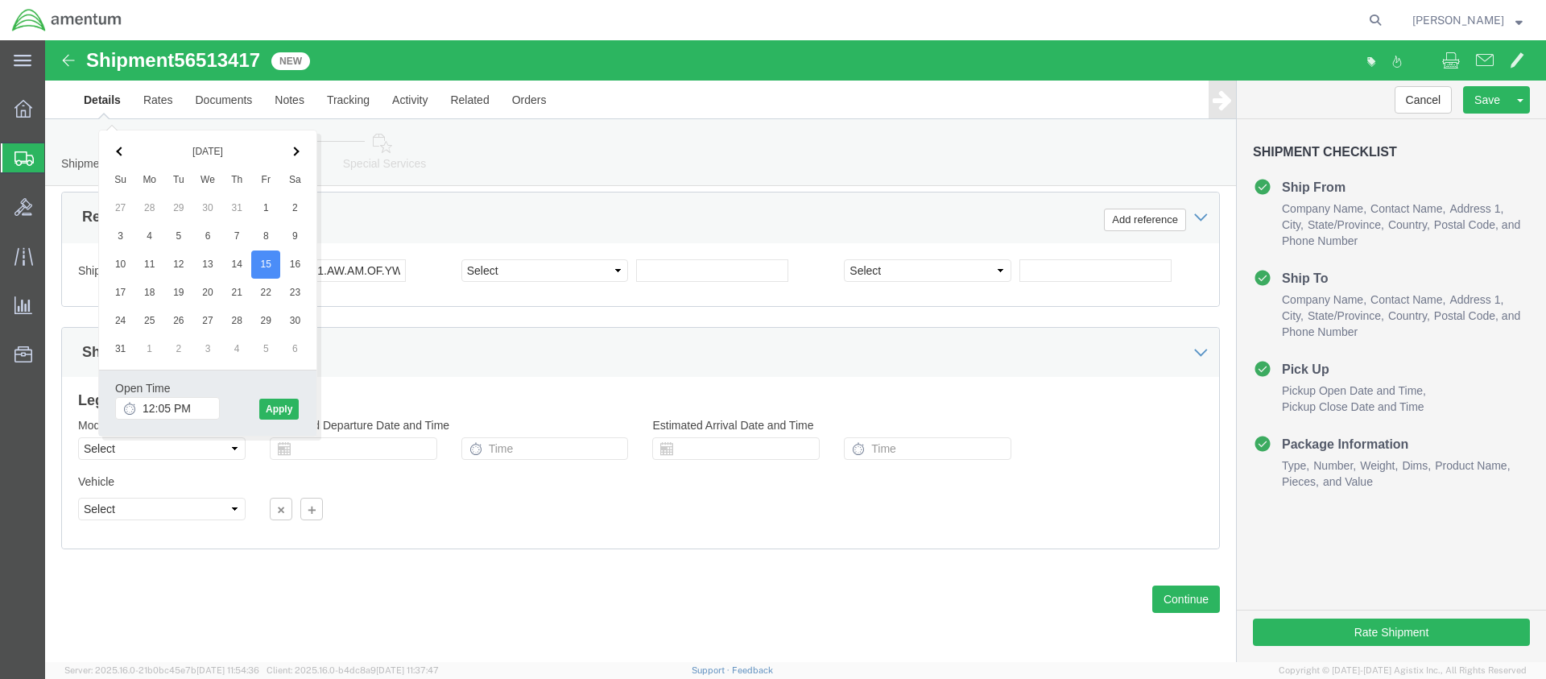
click div "[DATE] 12:05 PM"
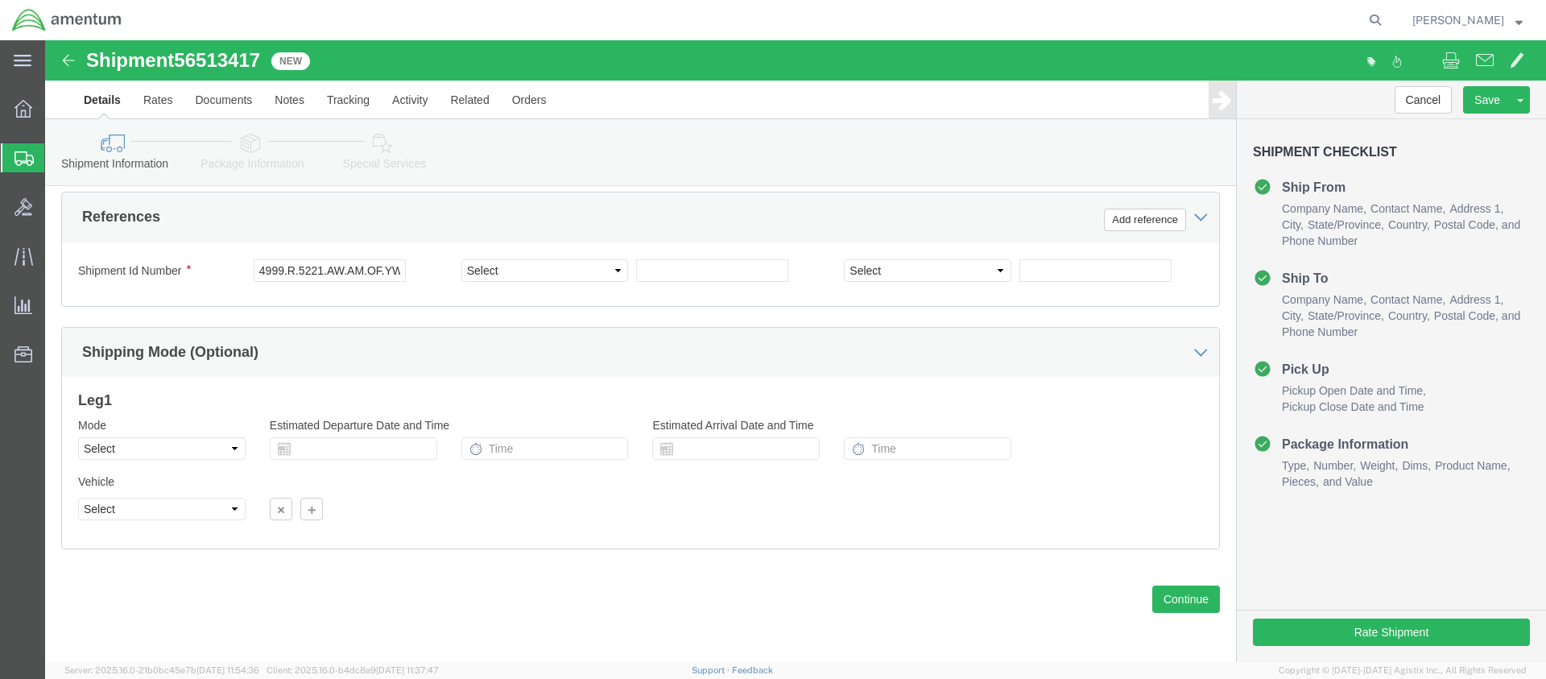
click div "[DATE] 12:05 PM"
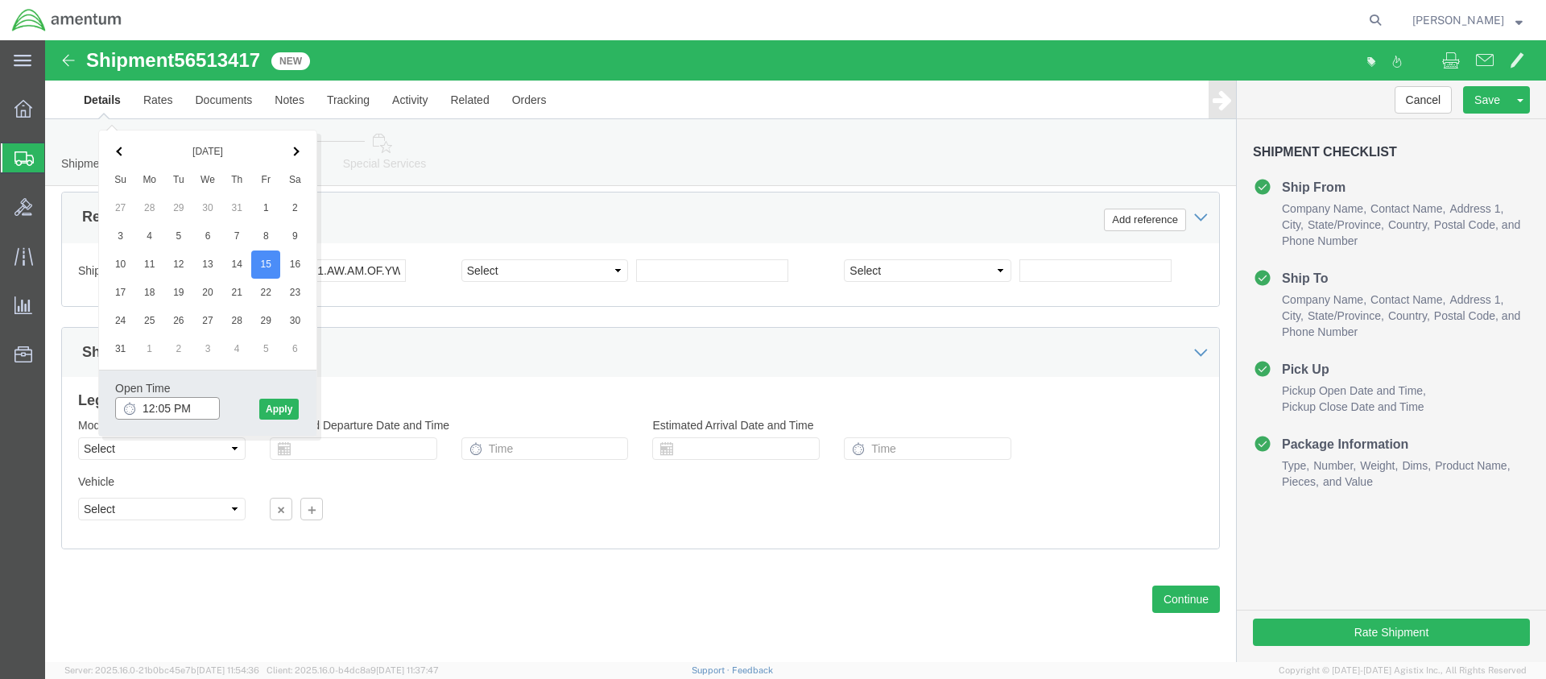
scroll to position [564, 0]
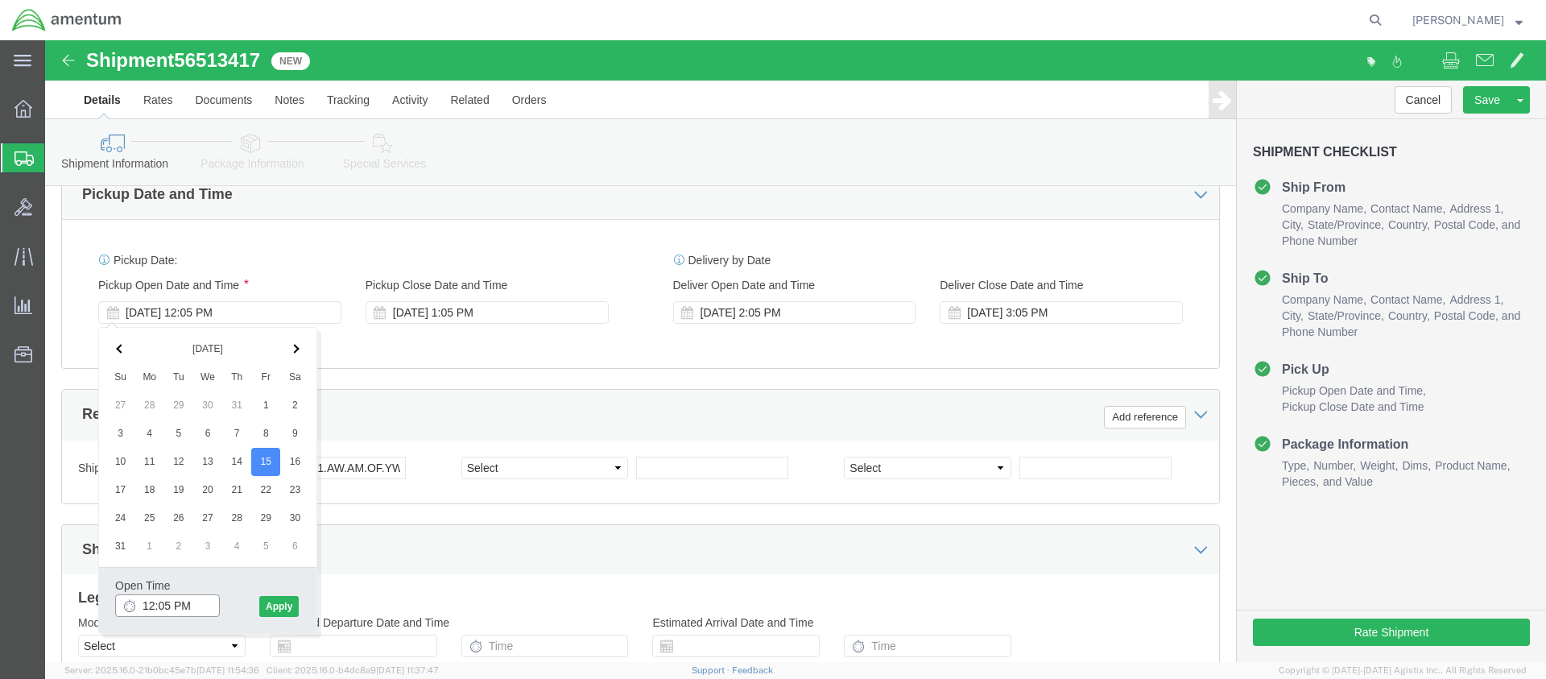
drag, startPoint x: 97, startPoint y: 566, endPoint x: 164, endPoint y: 577, distance: 68.6
click div "Open Time 12:05 PM [DATE] 12:05 PM - [DATE] 12:05 PM Cancel Apply"
type input "2.00"
click button "Apply"
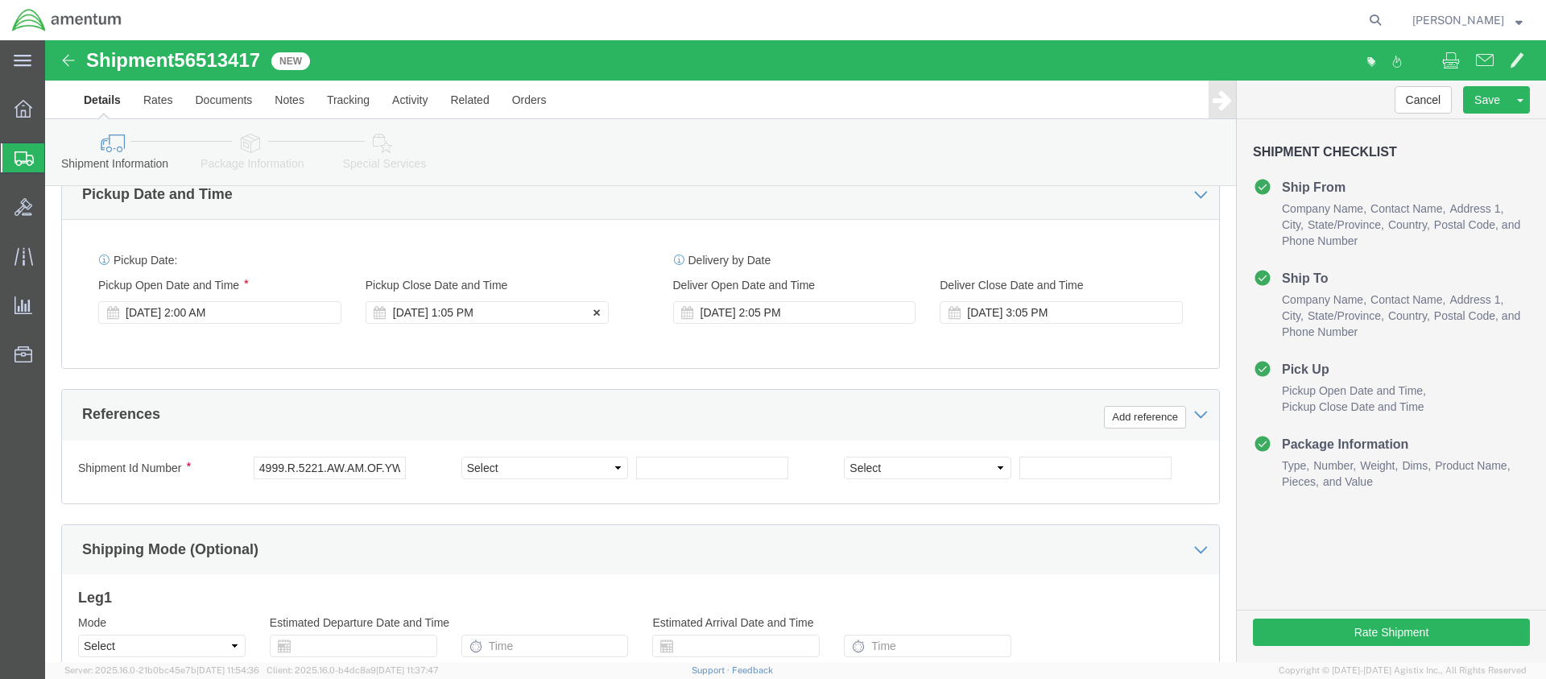
click div "[DATE] 1:05 PM"
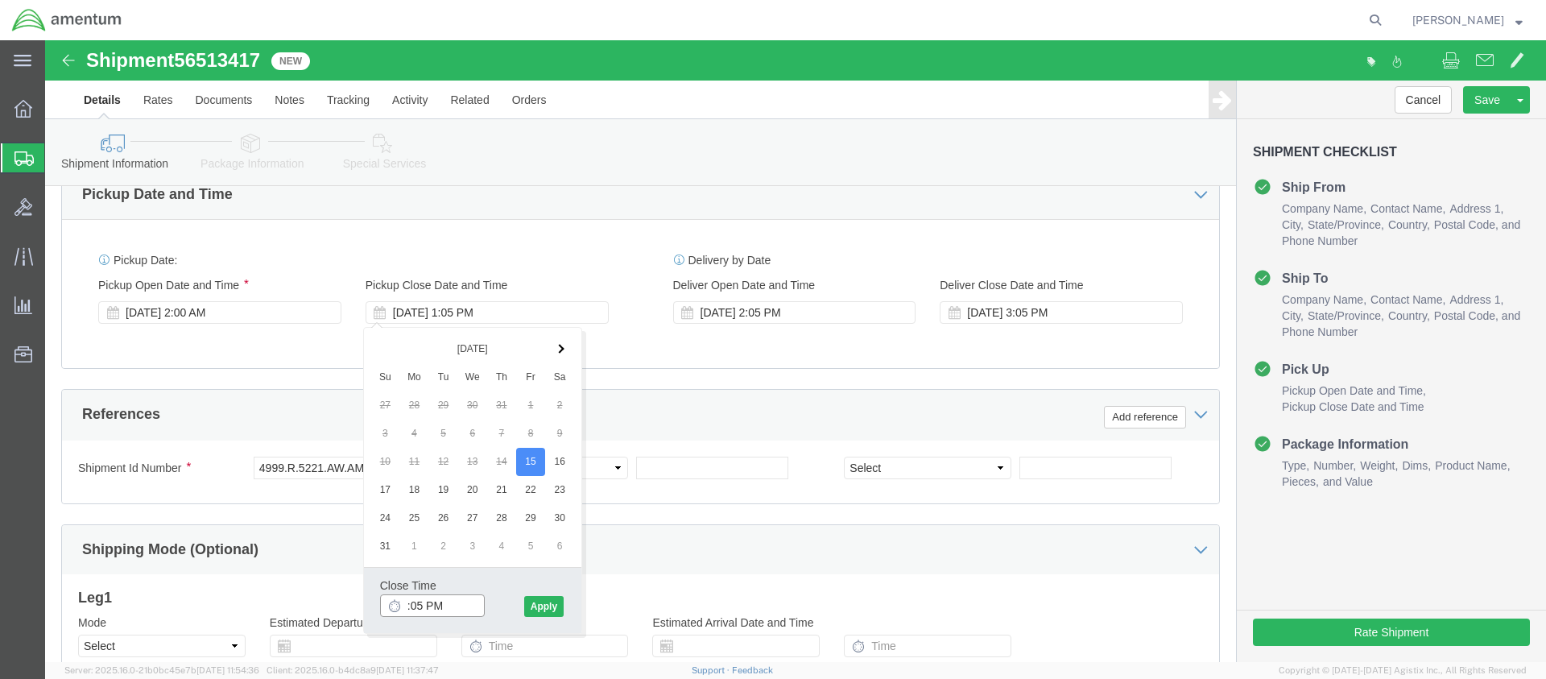
type input "3:05 PM"
click button "Apply"
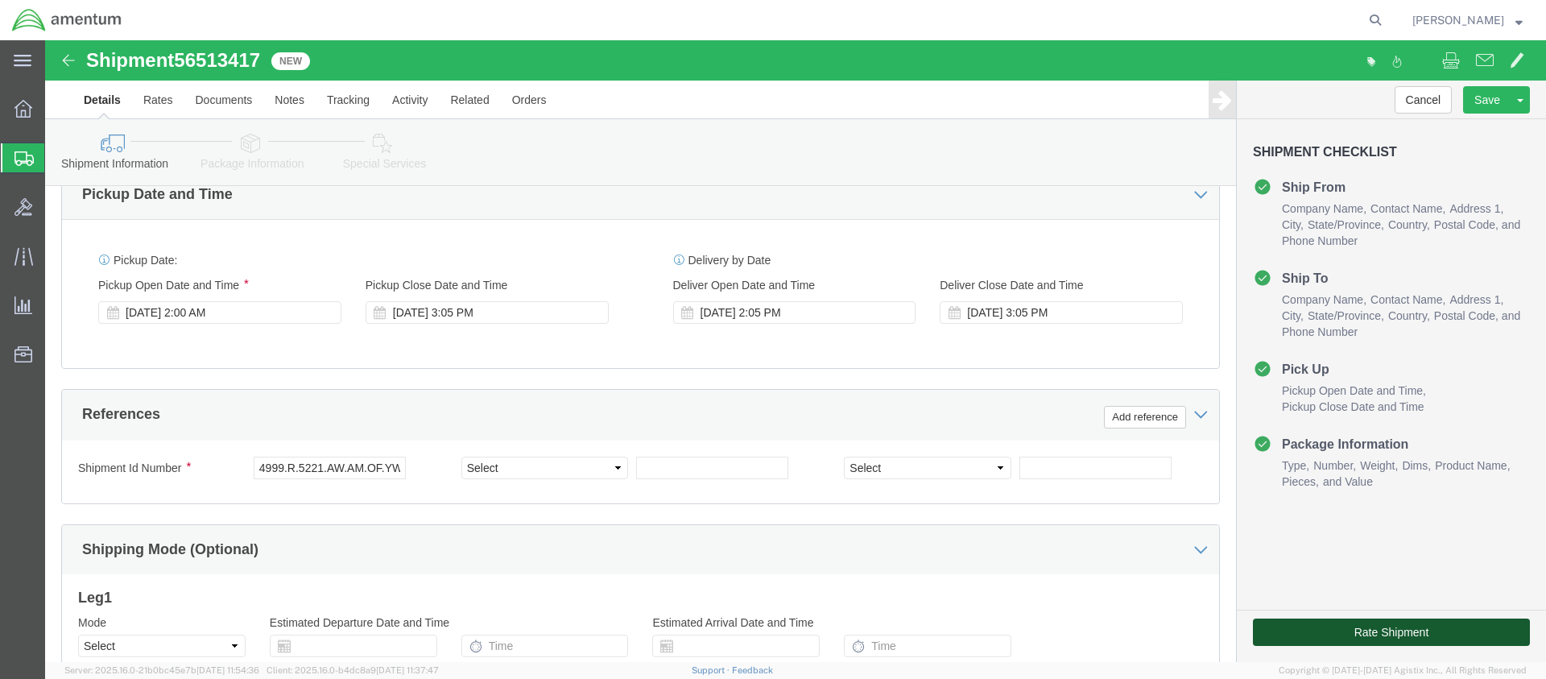
click button "Rate Shipment"
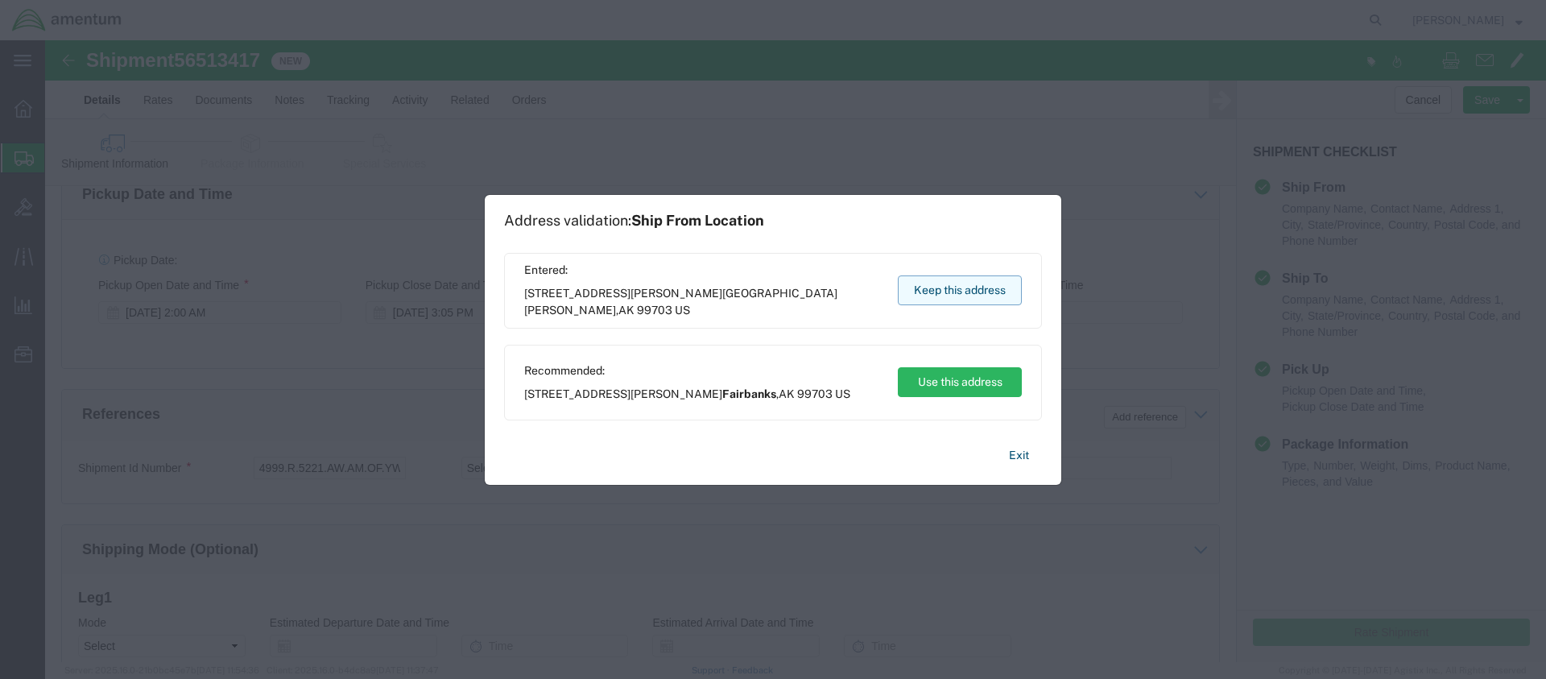
click at [957, 294] on button "Keep this address" at bounding box center [960, 290] width 124 height 30
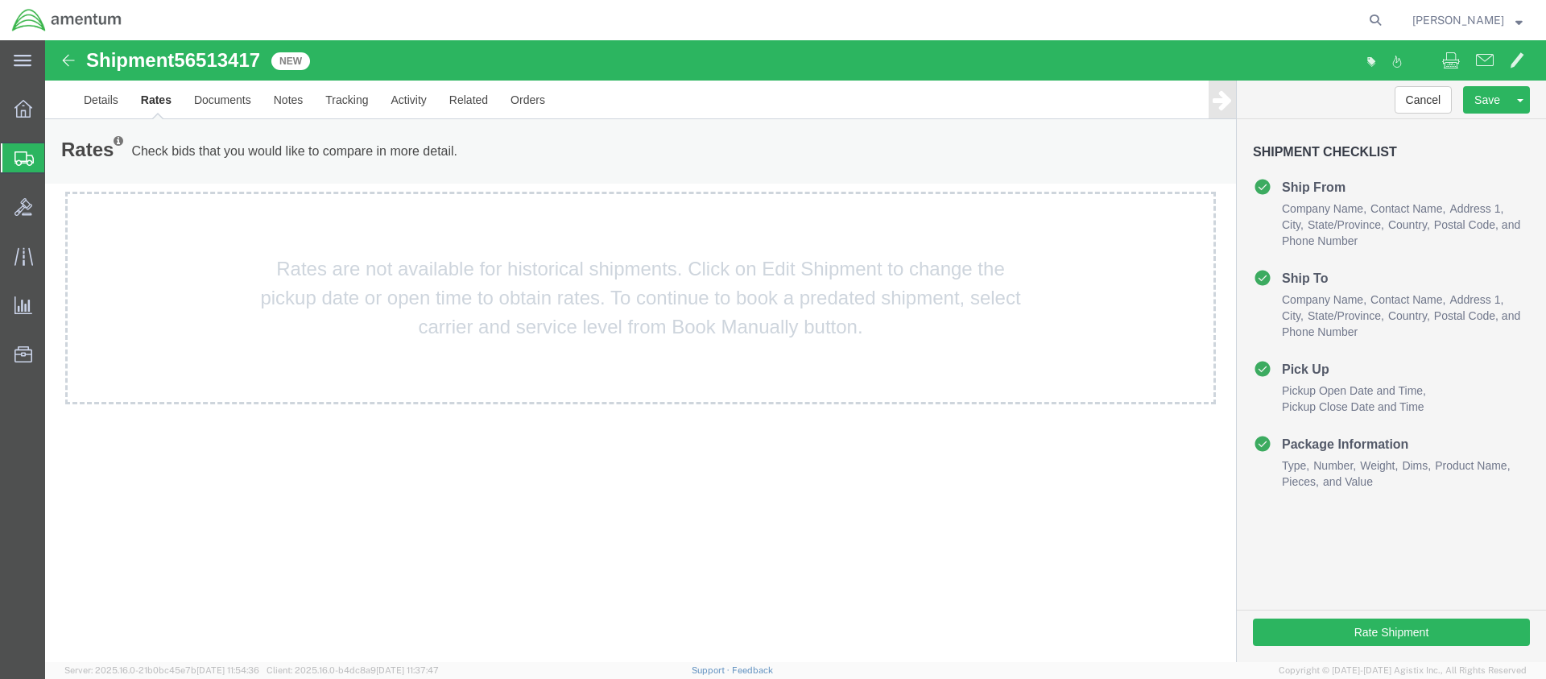
scroll to position [0, 0]
click at [100, 97] on link "Details" at bounding box center [100, 100] width 57 height 39
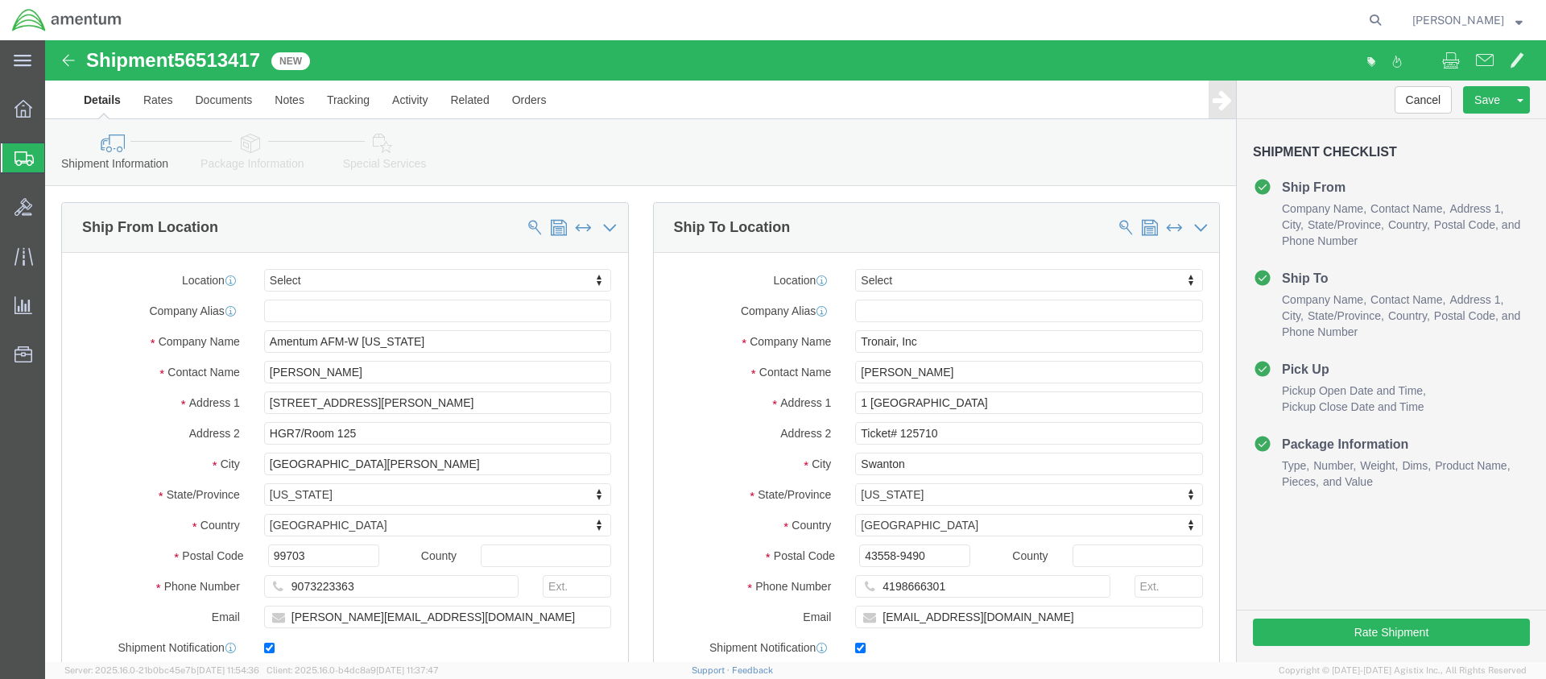
click icon
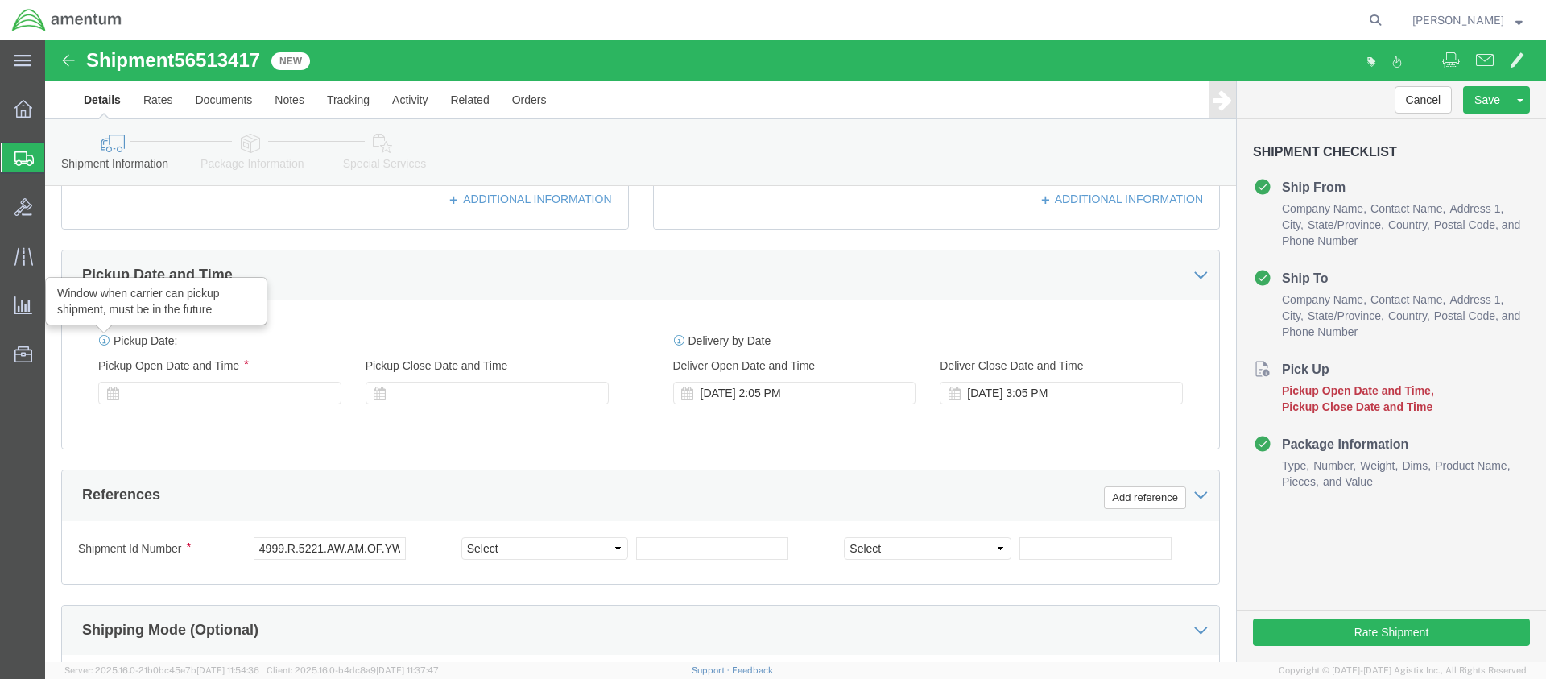
click icon
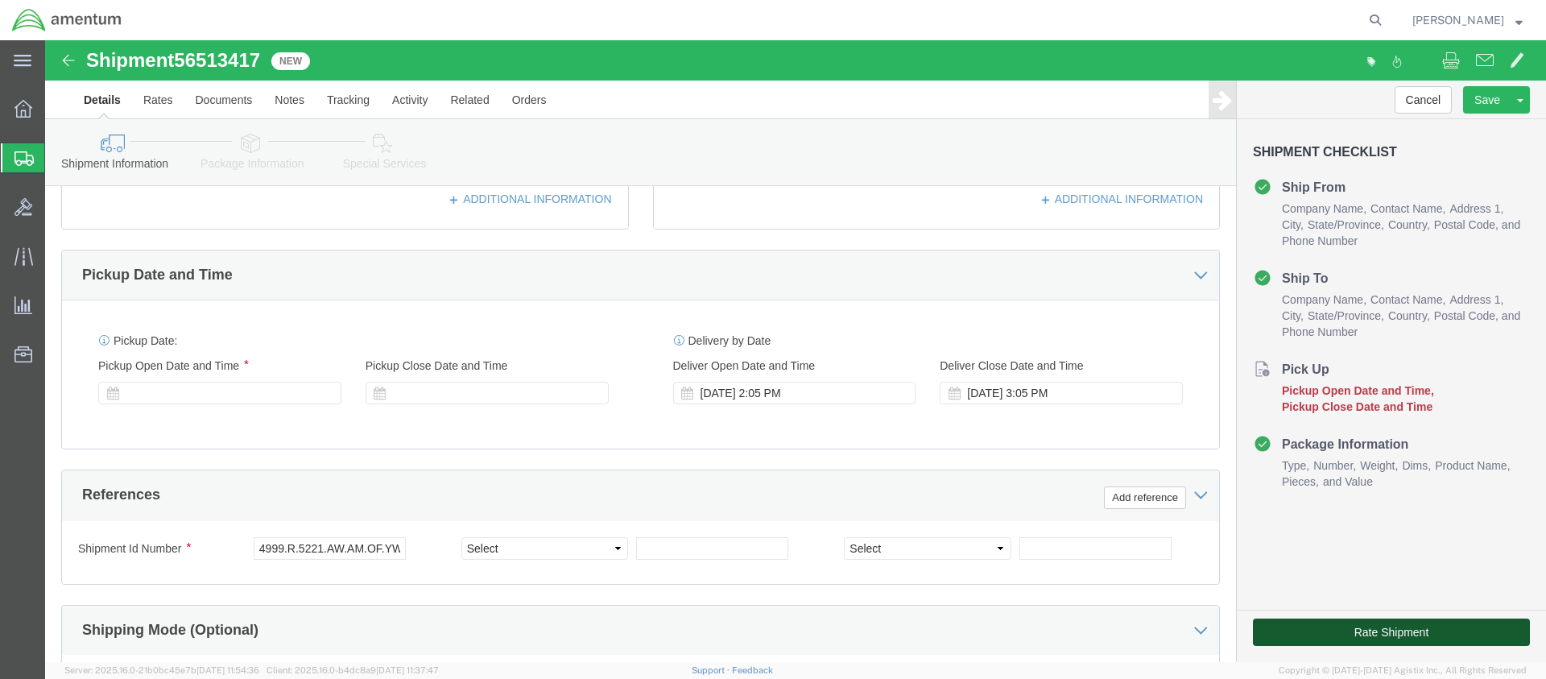
click button "Rate Shipment"
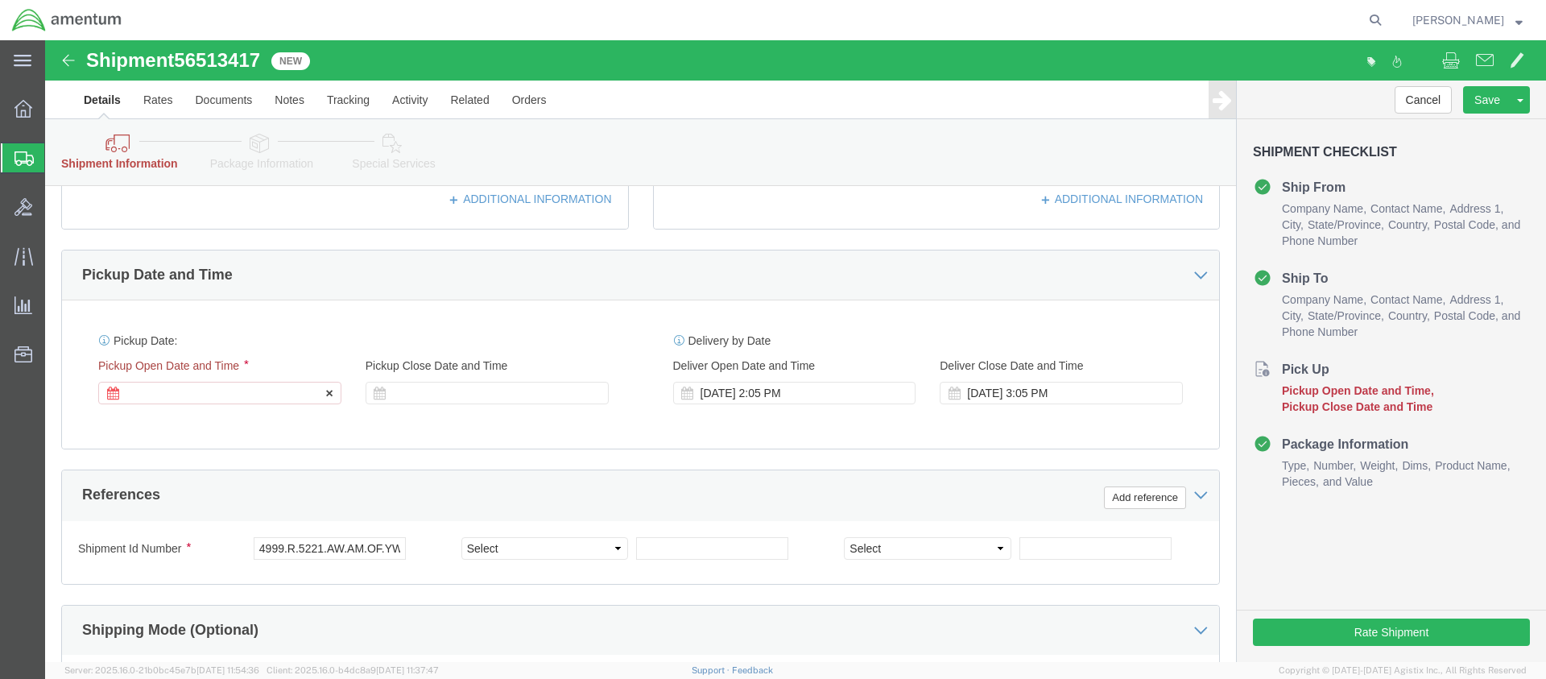
click div
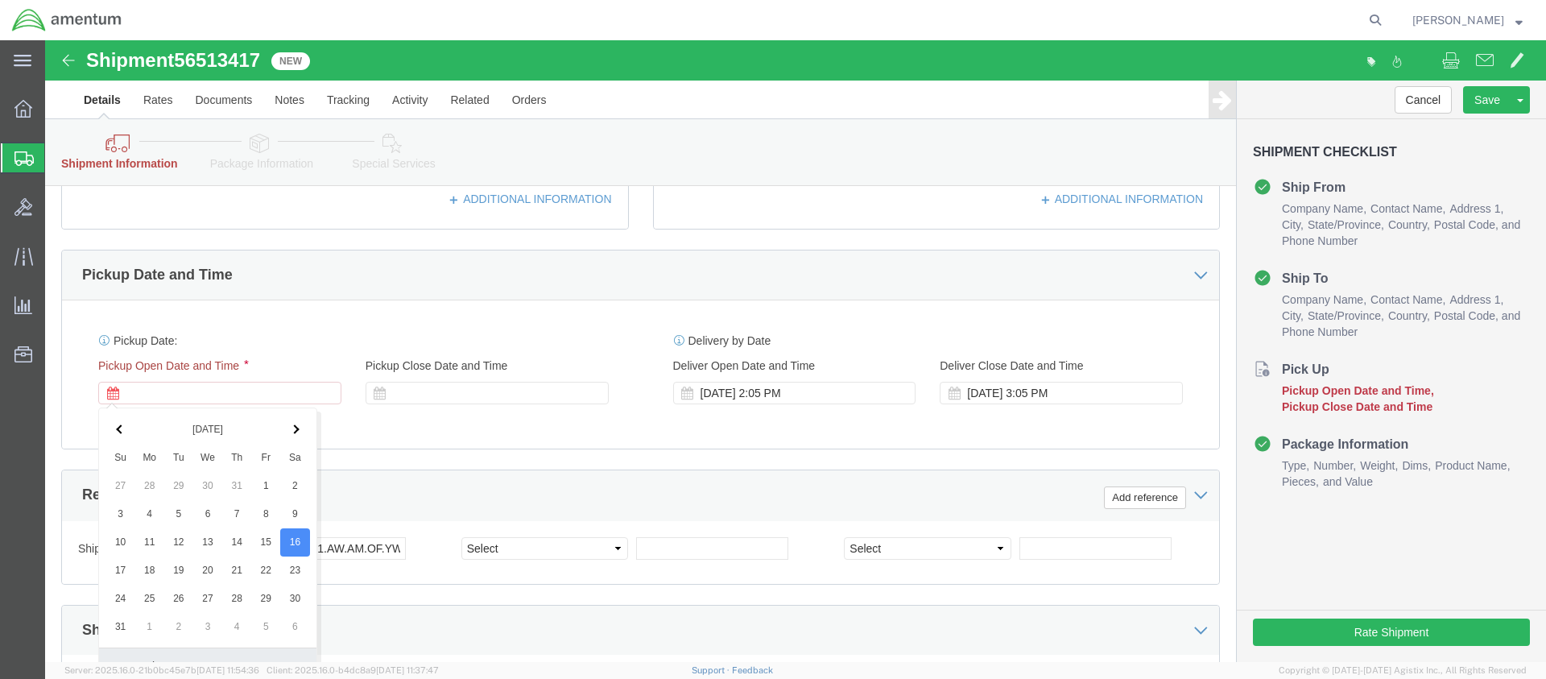
click button "Apply"
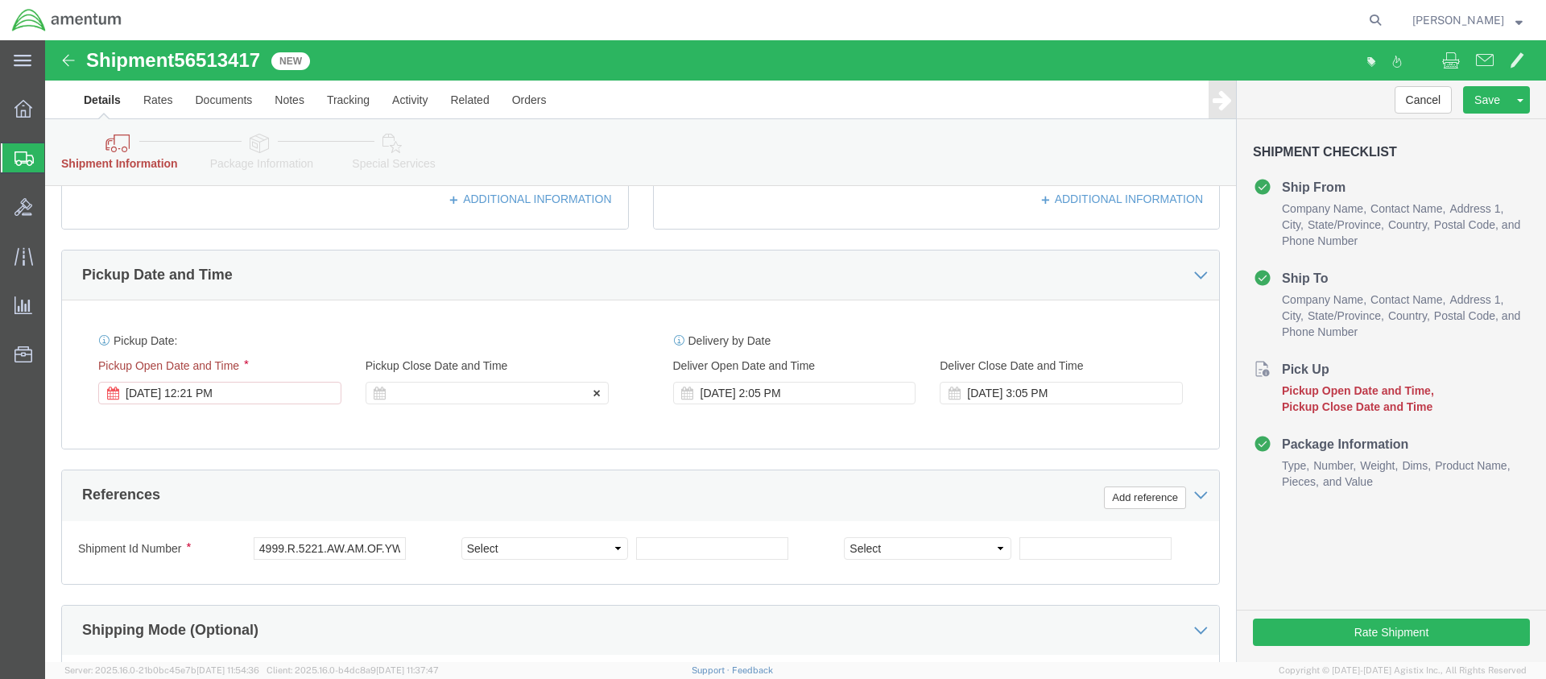
click div
click button "Apply"
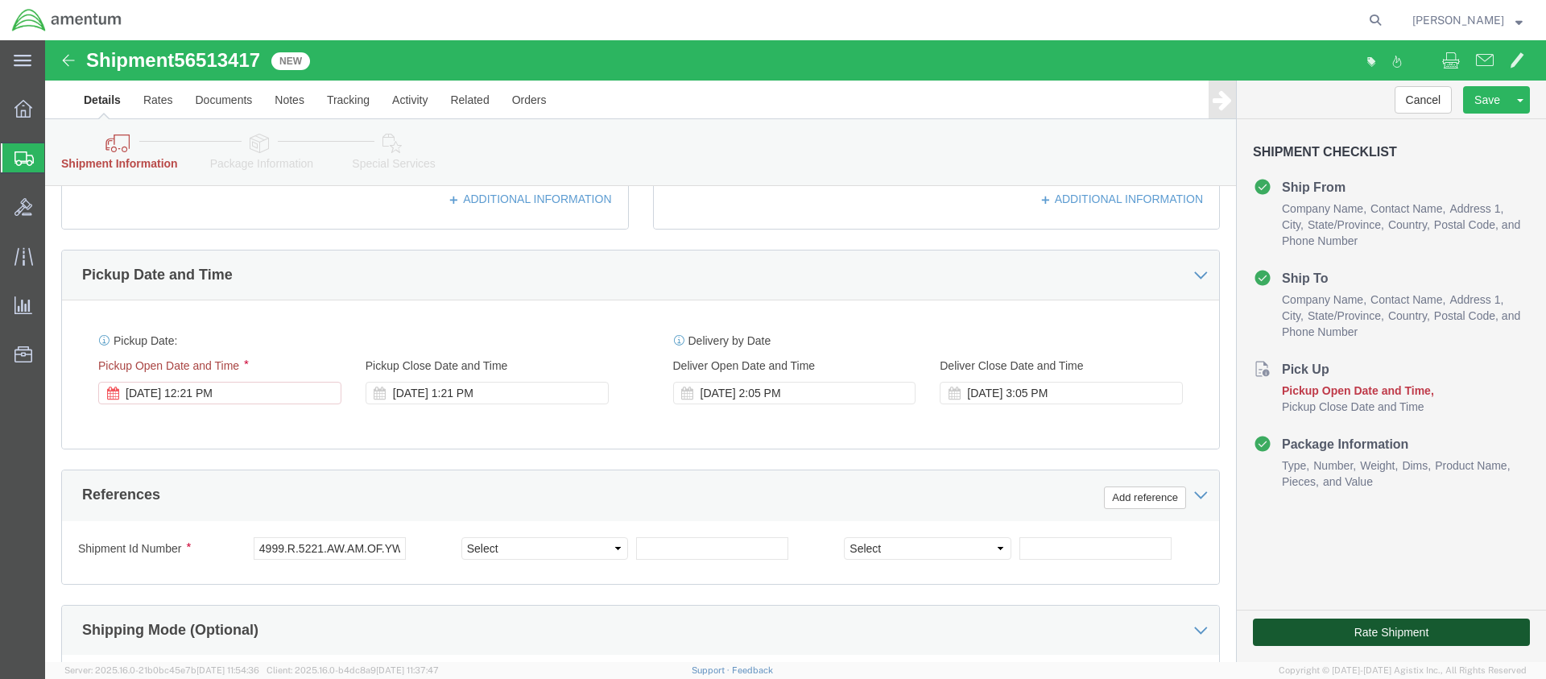
click button "Rate Shipment"
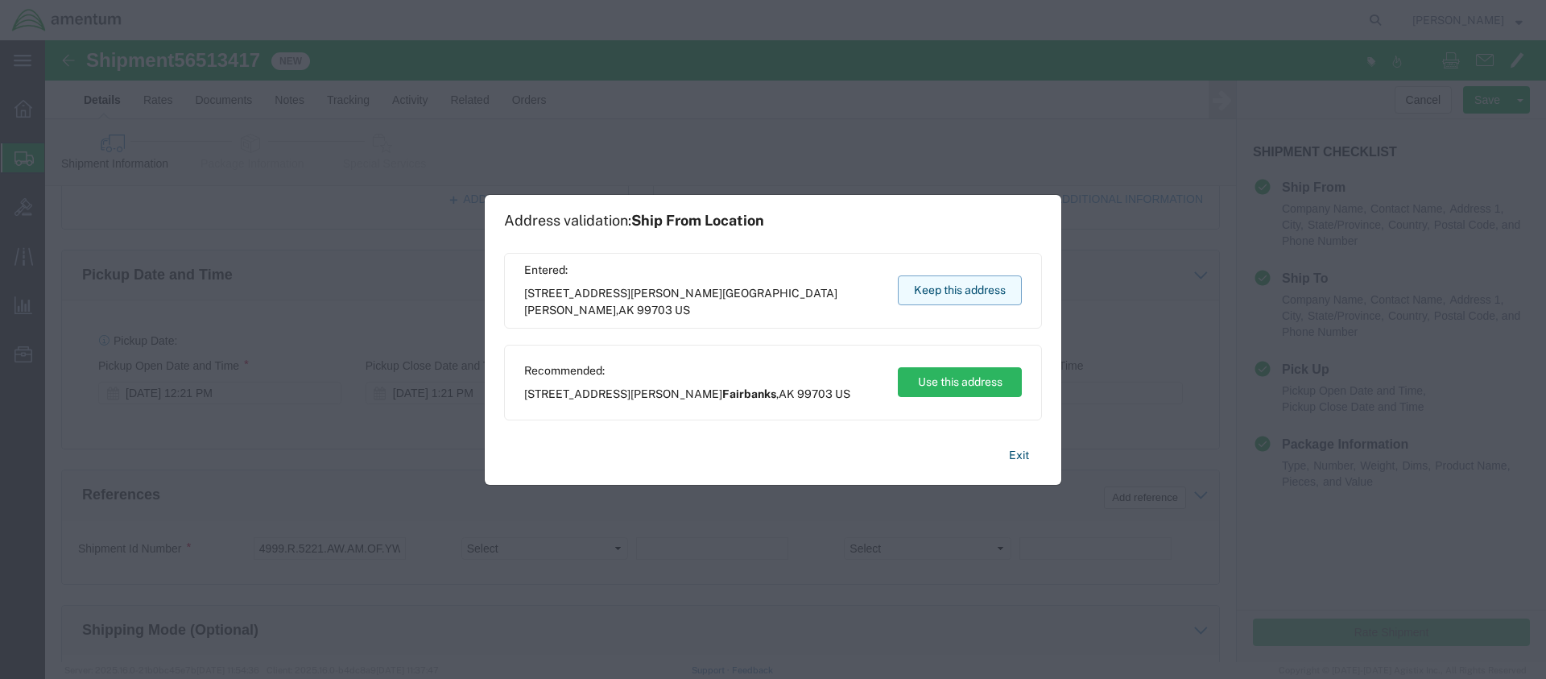
scroll to position [564, 0]
click at [967, 288] on button "Keep this address" at bounding box center [960, 290] width 124 height 30
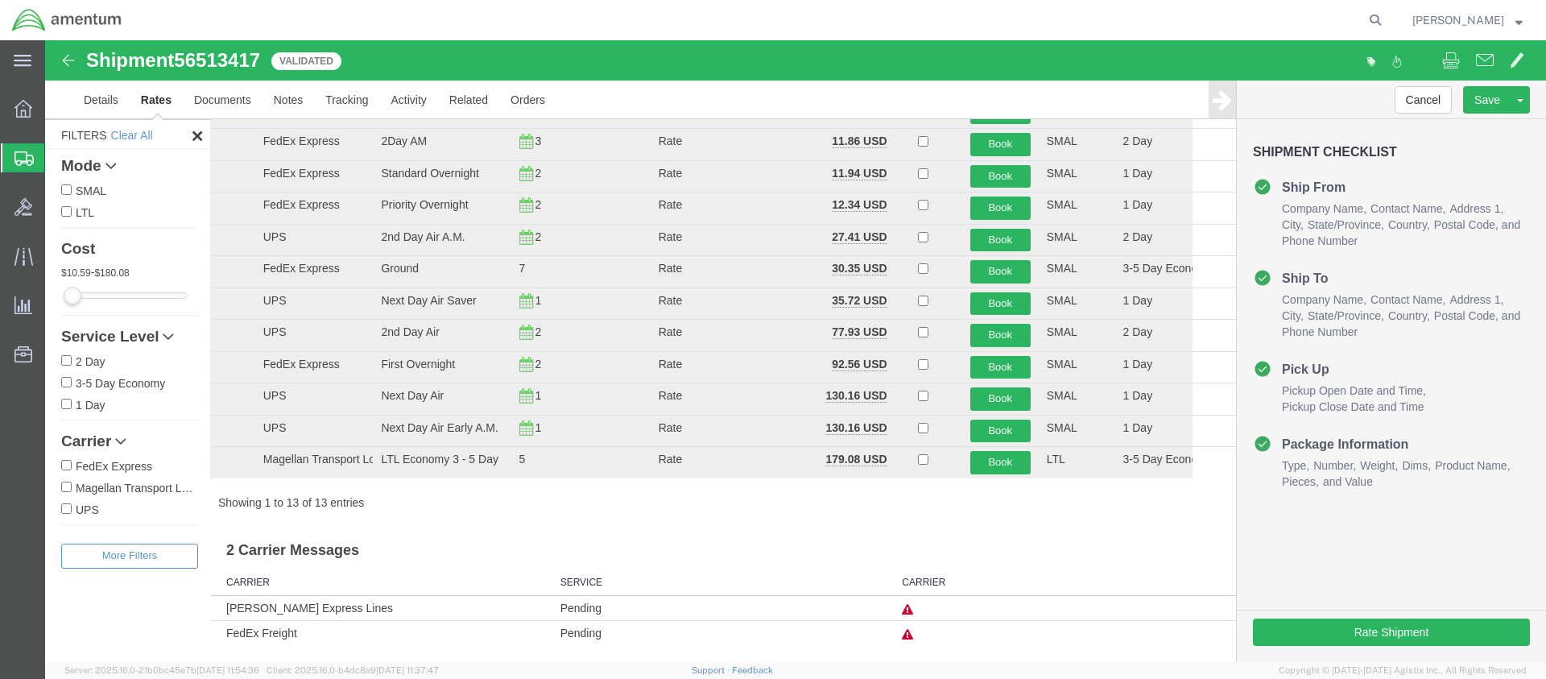
scroll to position [0, 0]
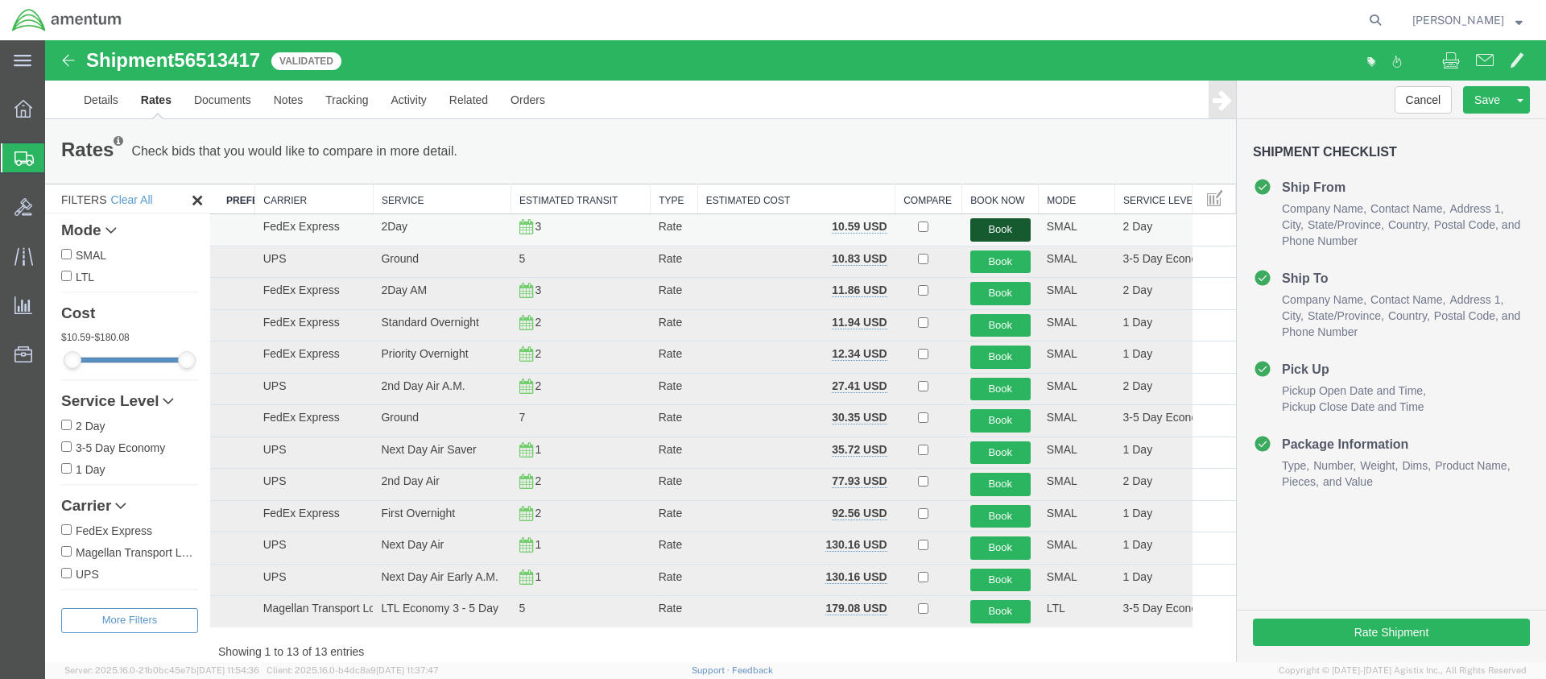
click at [987, 226] on button "Book" at bounding box center [1000, 229] width 60 height 23
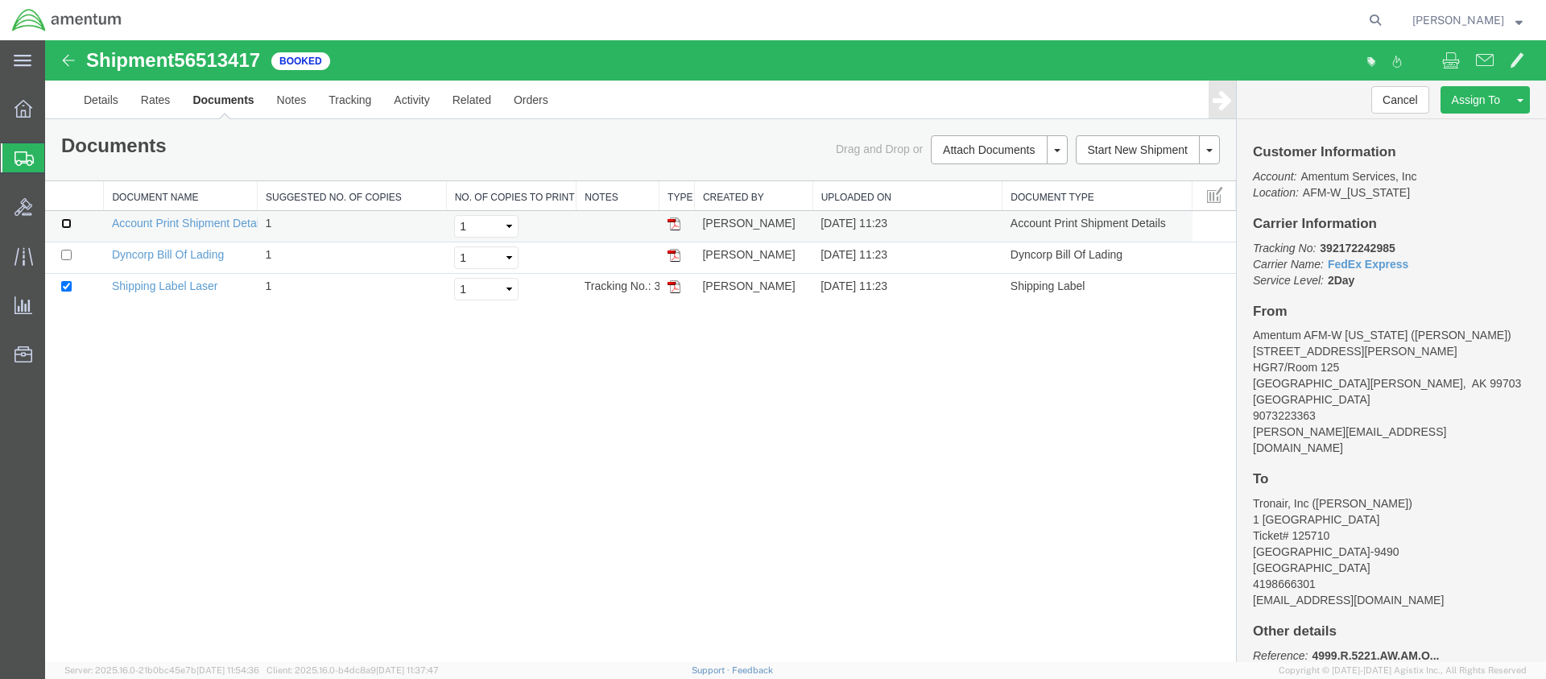
click at [65, 221] on input "checkbox" at bounding box center [66, 223] width 10 height 10
checkbox input "true"
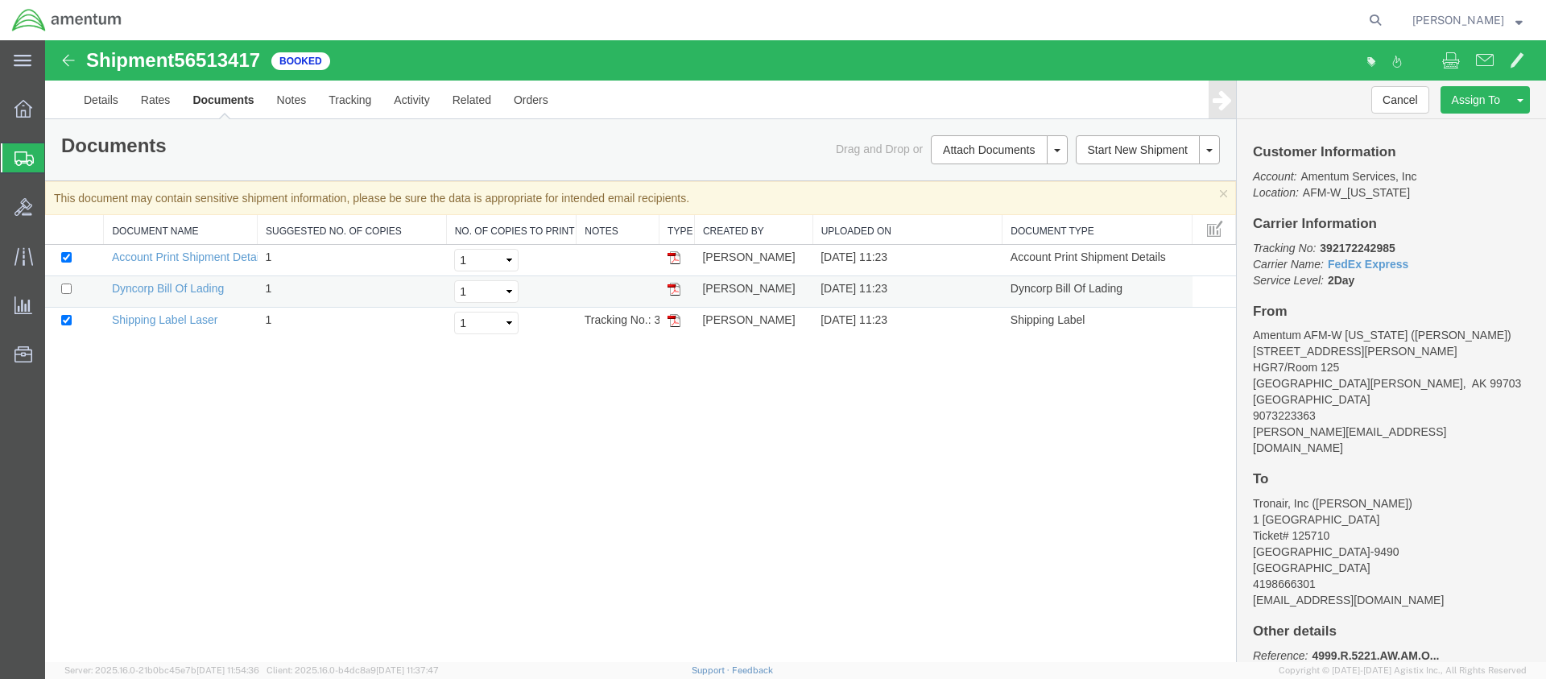
click at [64, 283] on td at bounding box center [74, 291] width 59 height 31
click at [67, 290] on input "checkbox" at bounding box center [66, 288] width 10 height 10
checkbox input "true"
click at [193, 253] on link "Account Print Shipment Details" at bounding box center [189, 256] width 155 height 13
click at [172, 318] on link "Shipping Label Laser" at bounding box center [165, 319] width 106 height 13
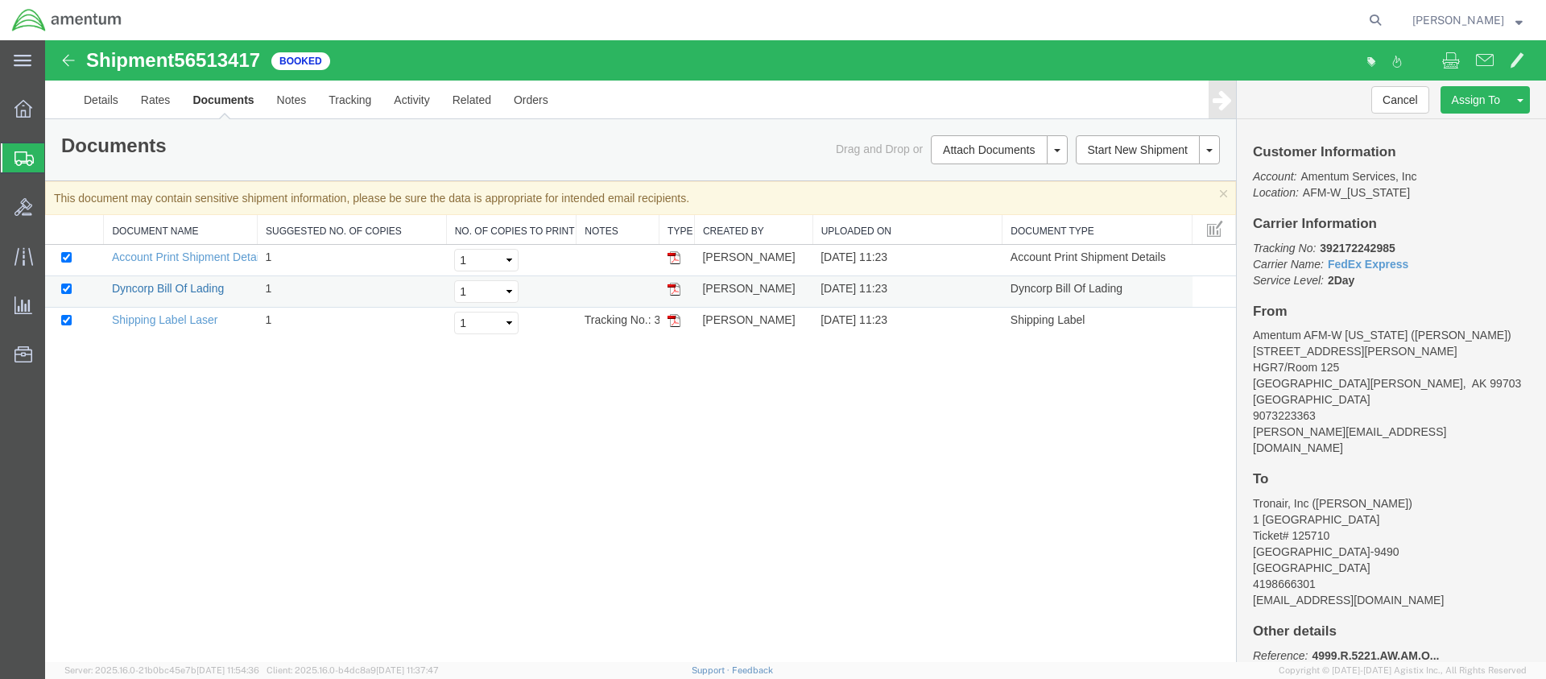
click at [138, 287] on link "Dyncorp Bill Of Lading" at bounding box center [168, 288] width 112 height 13
